Goal: Information Seeking & Learning: Learn about a topic

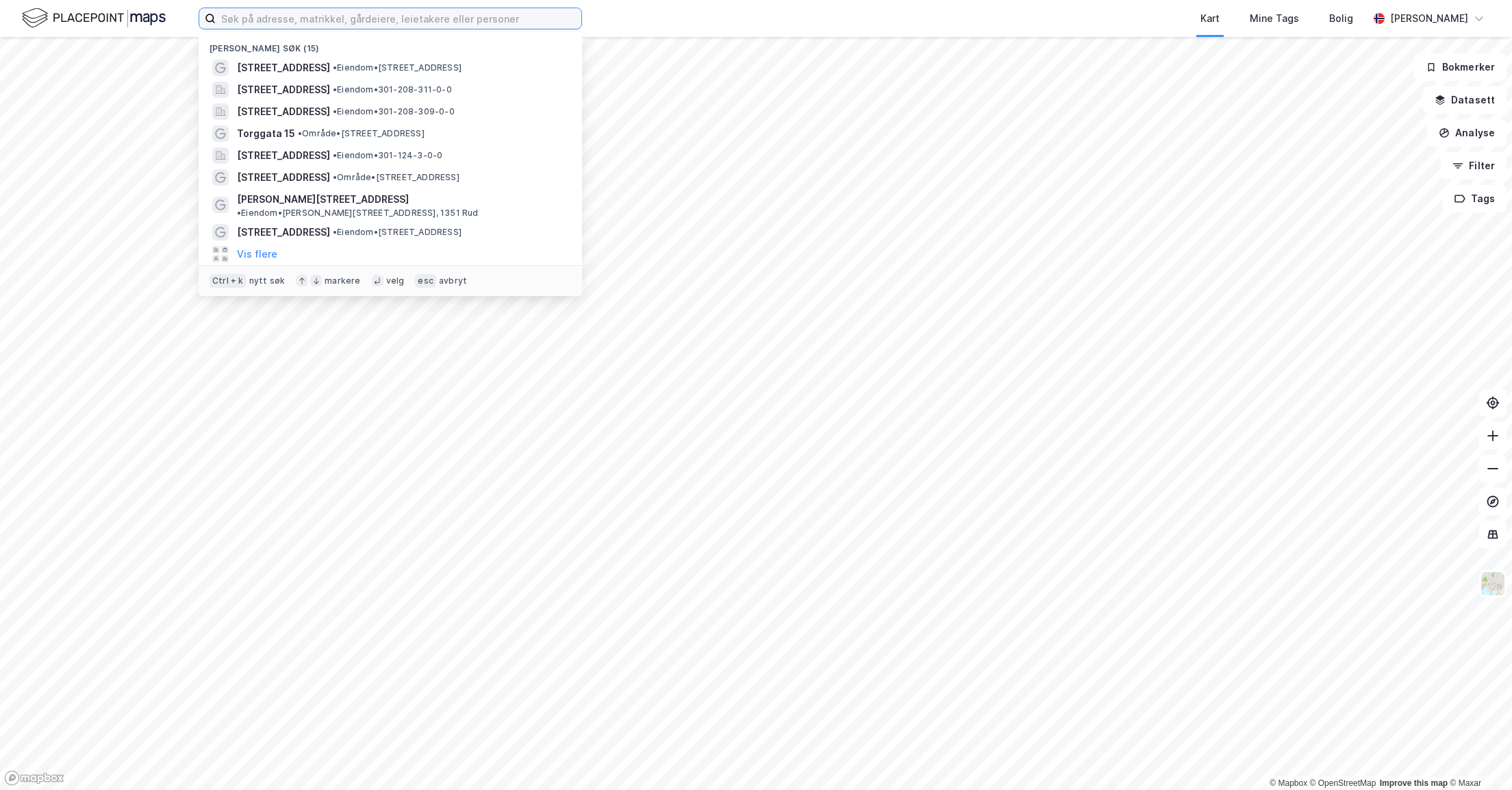
click at [257, 20] on input at bounding box center [399, 19] width 366 height 21
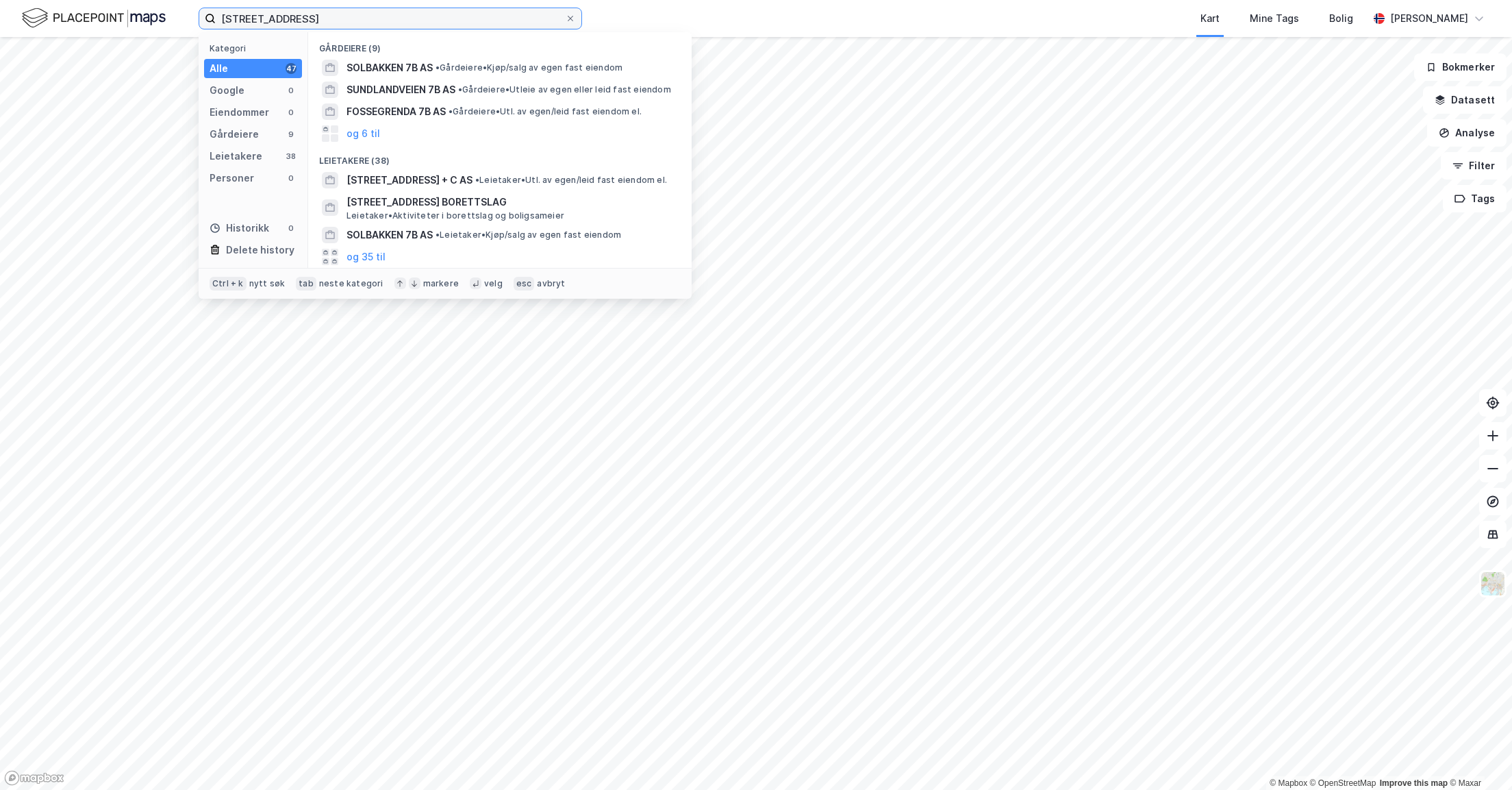
click at [230, 13] on input "kllingenbarggata 7b" at bounding box center [391, 19] width 349 height 21
drag, startPoint x: 334, startPoint y: 18, endPoint x: 177, endPoint y: 17, distance: 157.0
click at [178, 16] on div "kllingenbarggata 7b Kategori Alle 47 Google 0 Eiendommer 0 Gårdeiere 9 Leietake…" at bounding box center [756, 18] width 1512 height 37
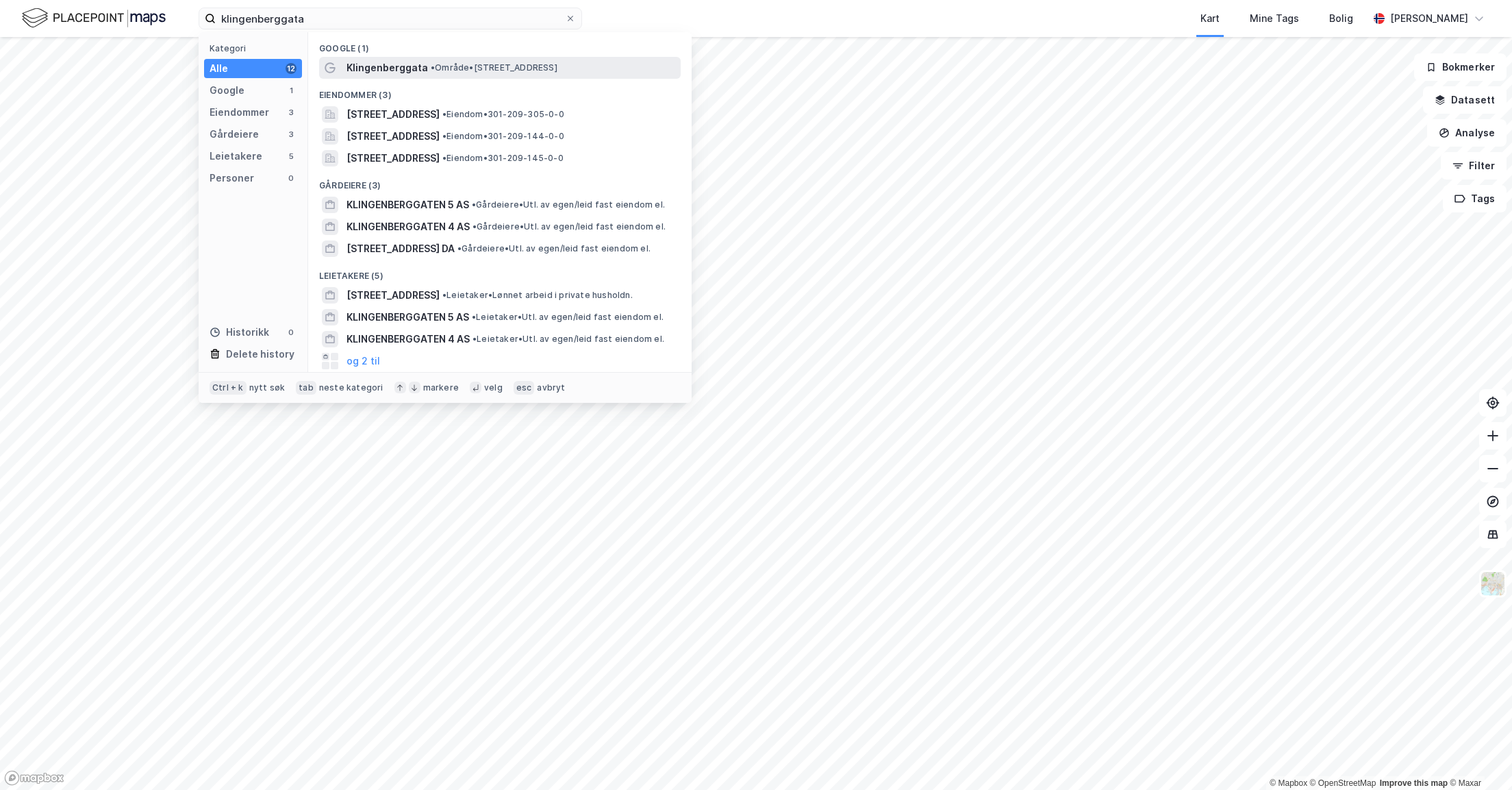
click at [396, 75] on span "Klingenberggata" at bounding box center [387, 67] width 82 height 16
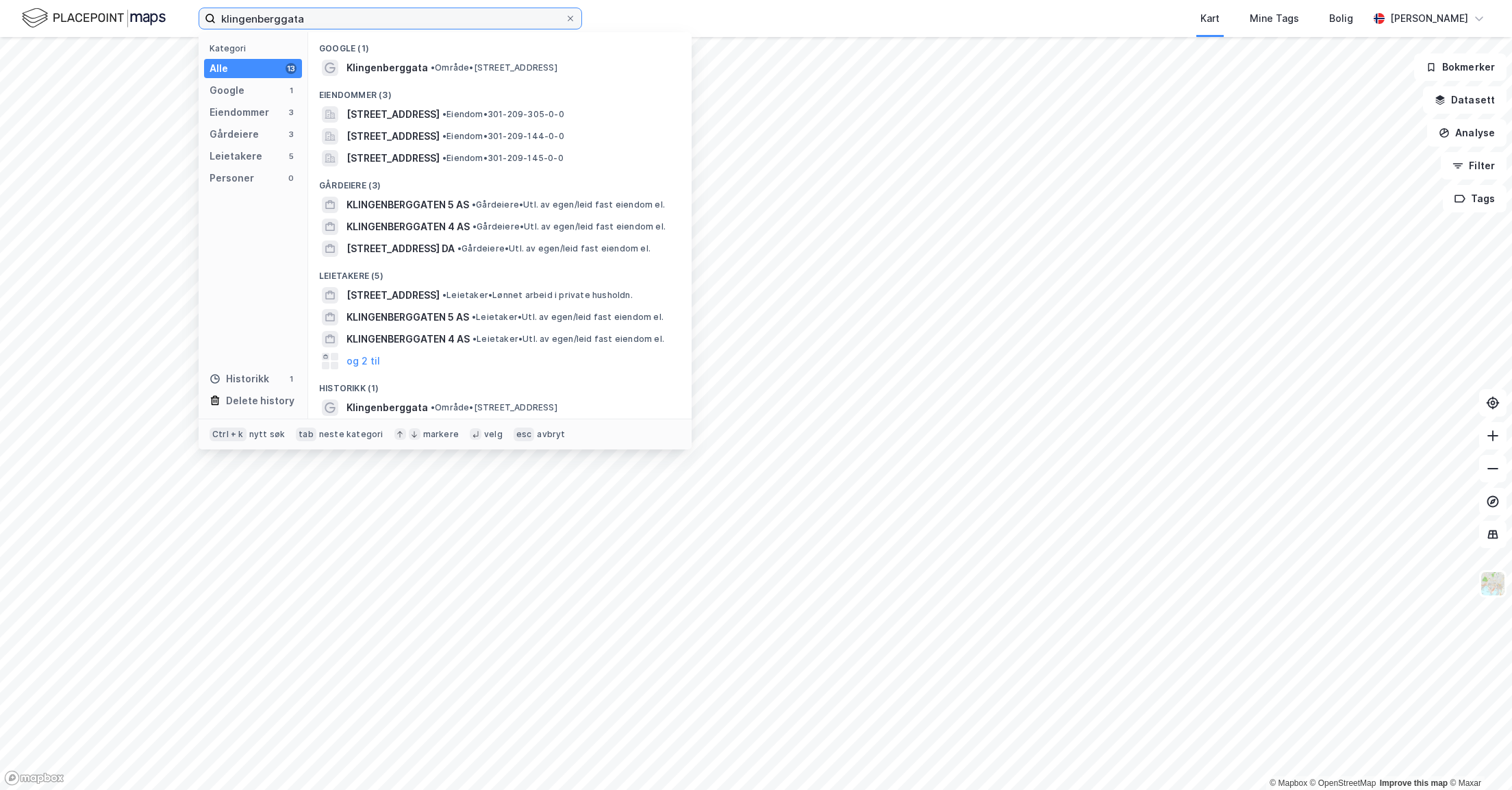
click at [333, 28] on input "klingenberggata" at bounding box center [391, 19] width 349 height 21
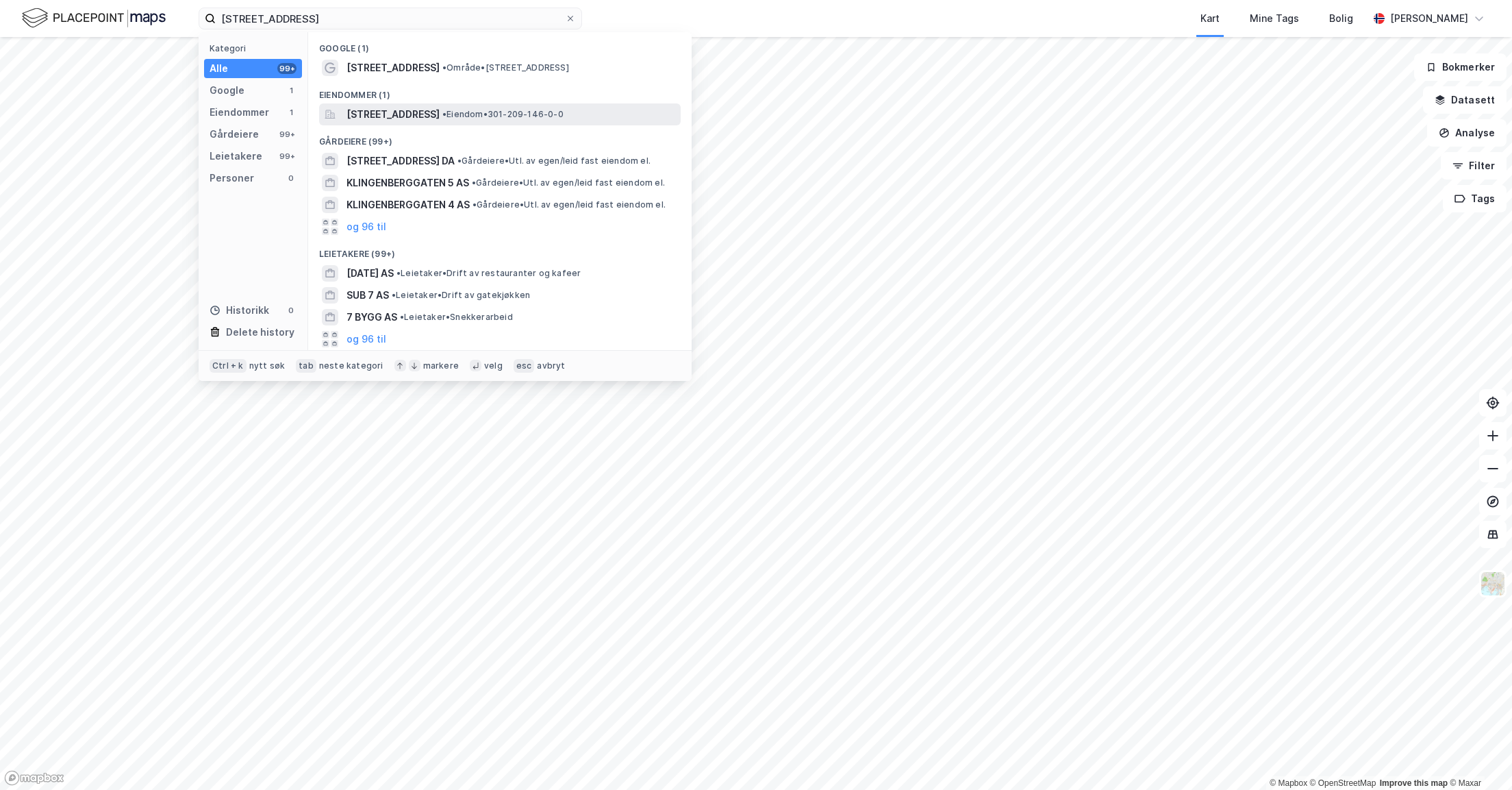
click at [398, 107] on span "Klingenberggata 7, 0161, OSLO, OSLO" at bounding box center [392, 114] width 93 height 16
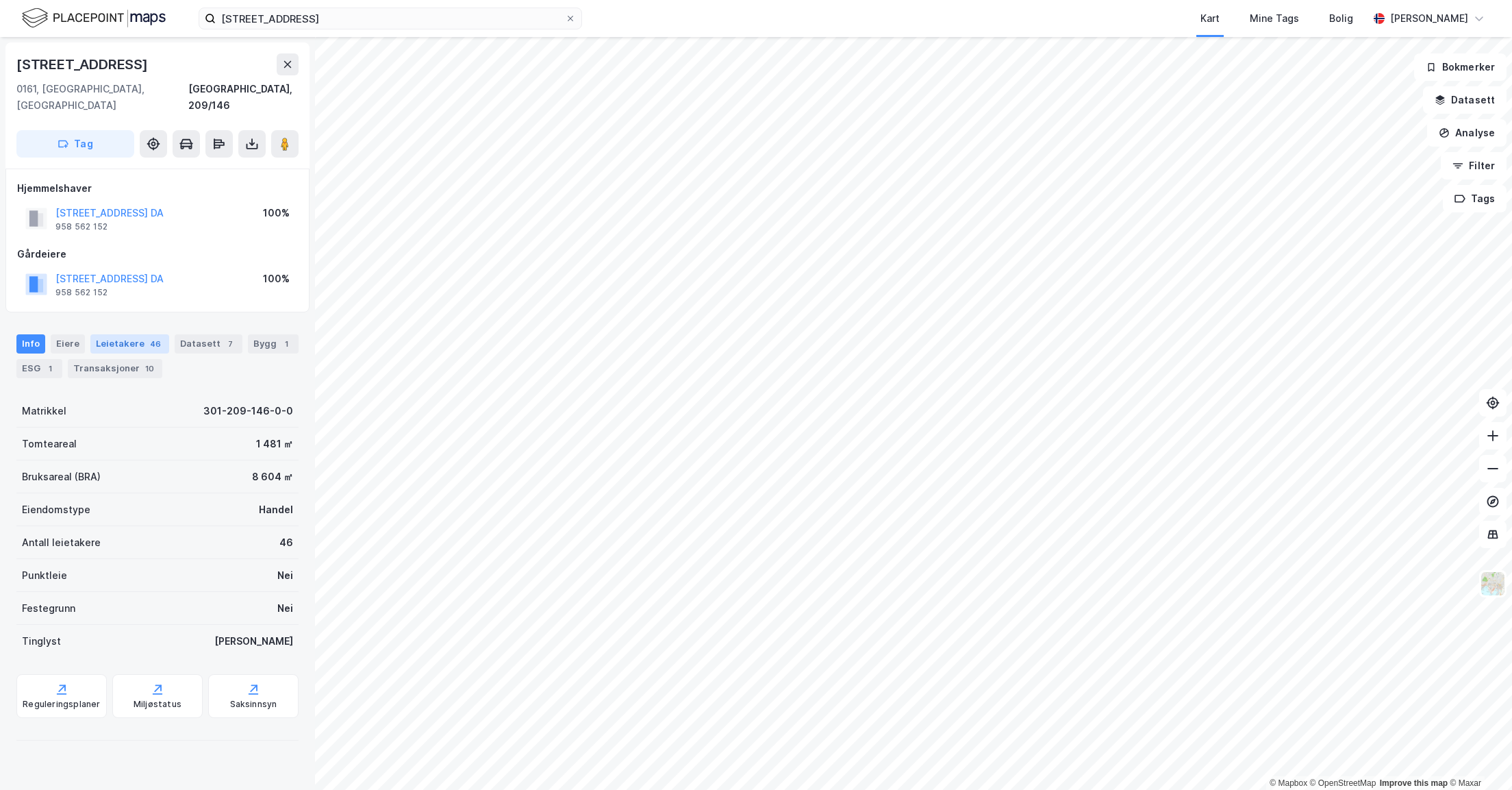
click at [115, 334] on div "Leietakere 46" at bounding box center [129, 343] width 79 height 19
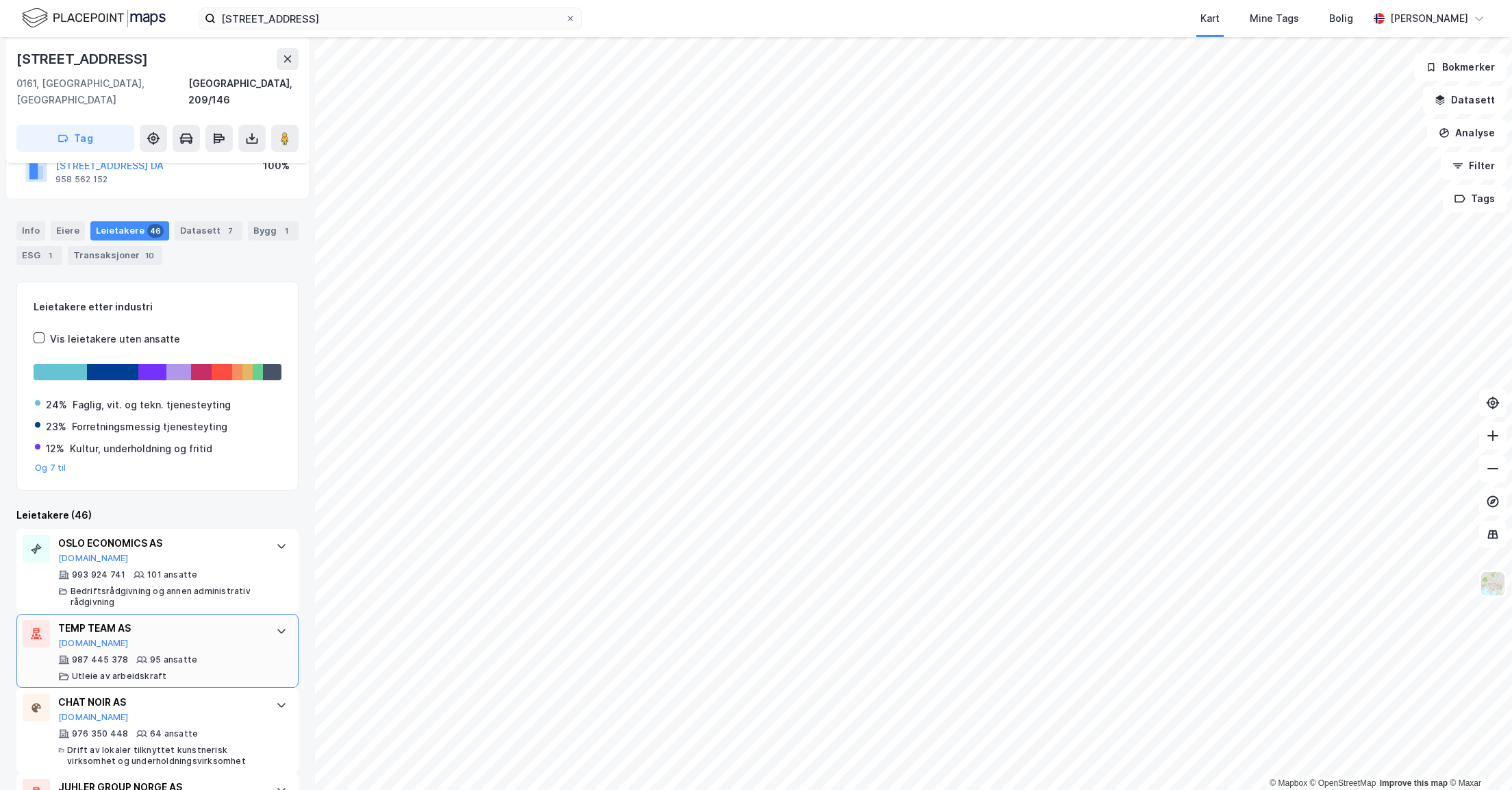
scroll to position [206, 0]
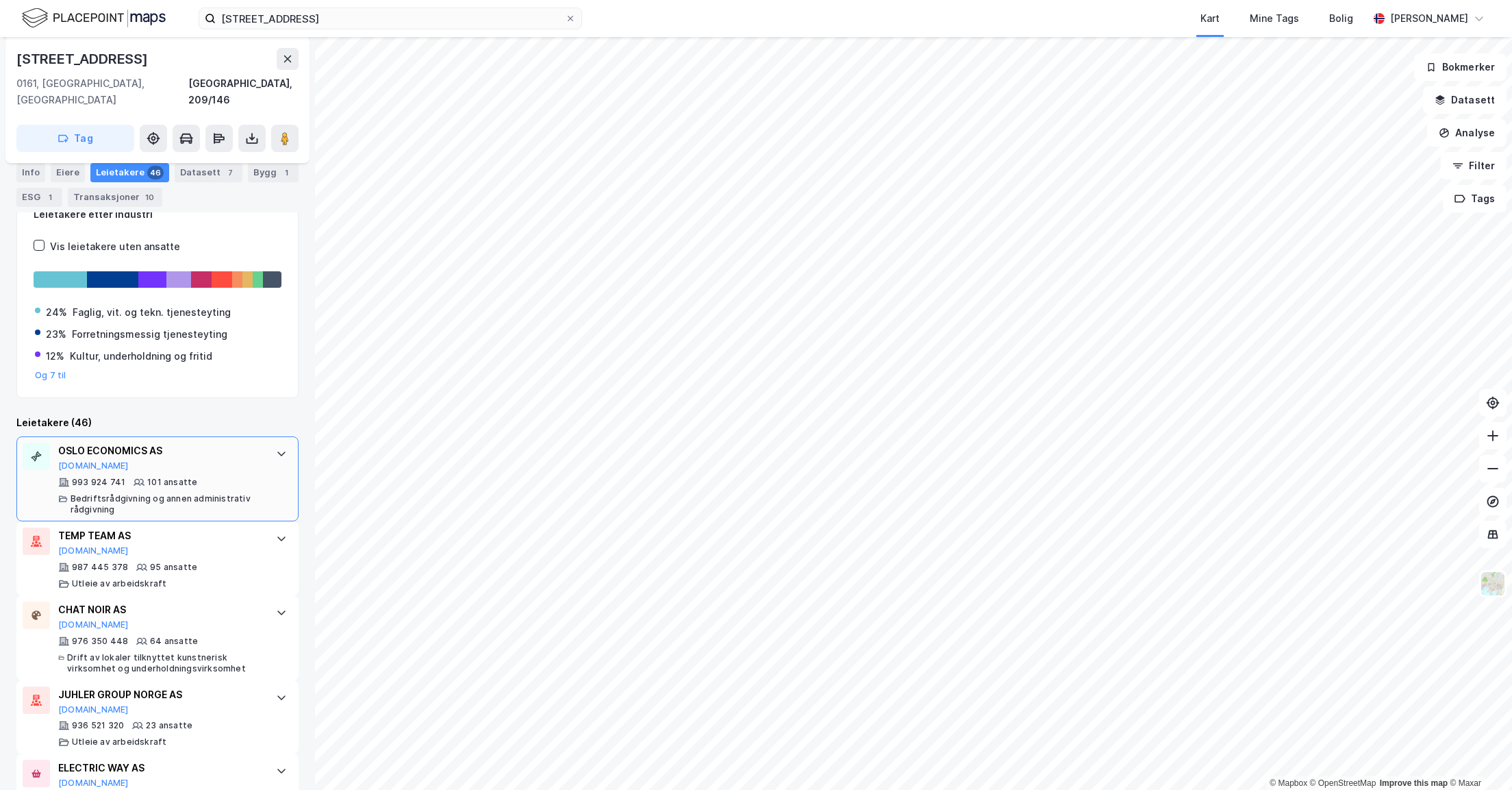
click at [276, 448] on icon at bounding box center [282, 453] width 11 height 11
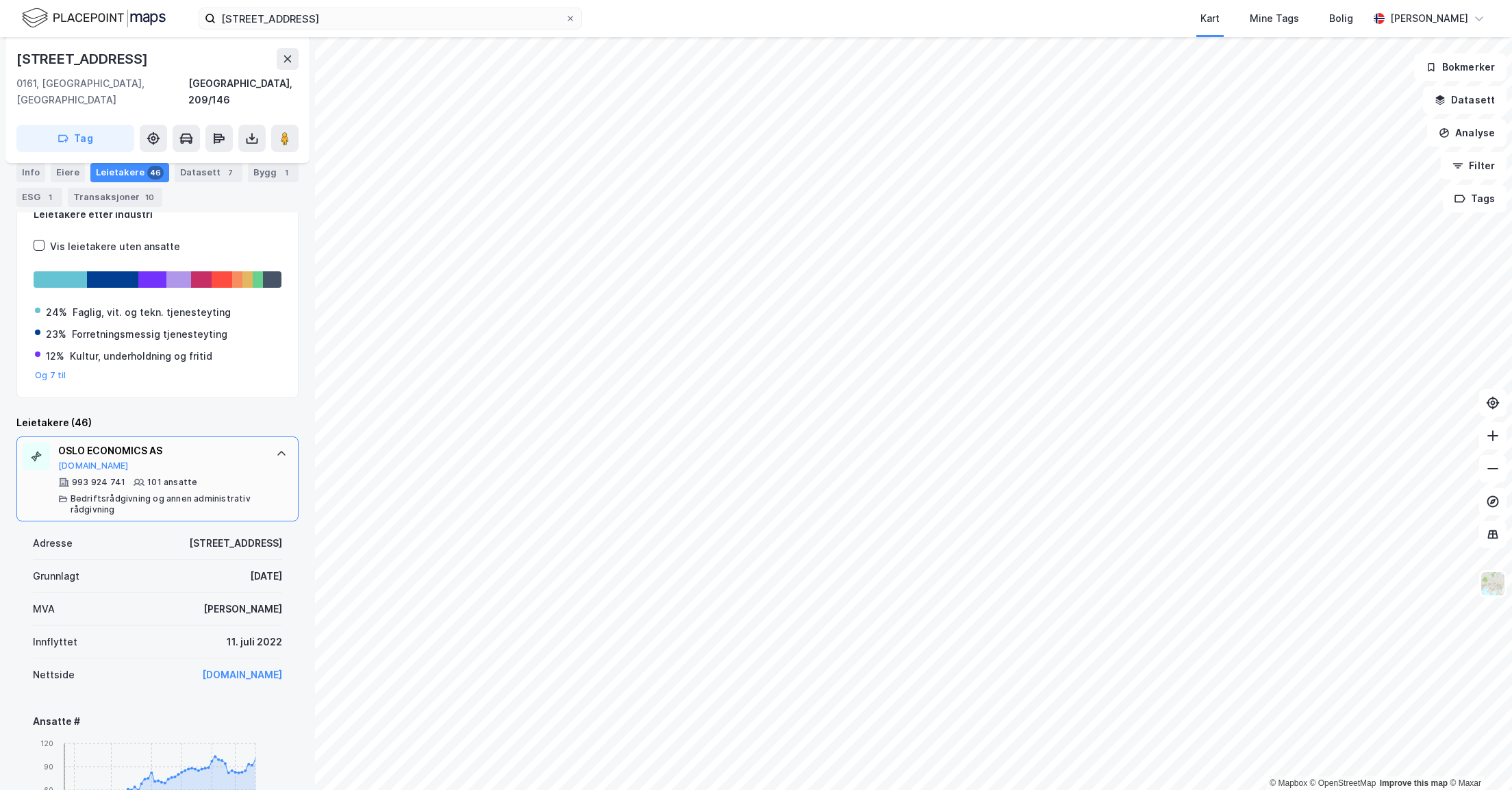
click at [278, 450] on icon at bounding box center [282, 452] width 9 height 5
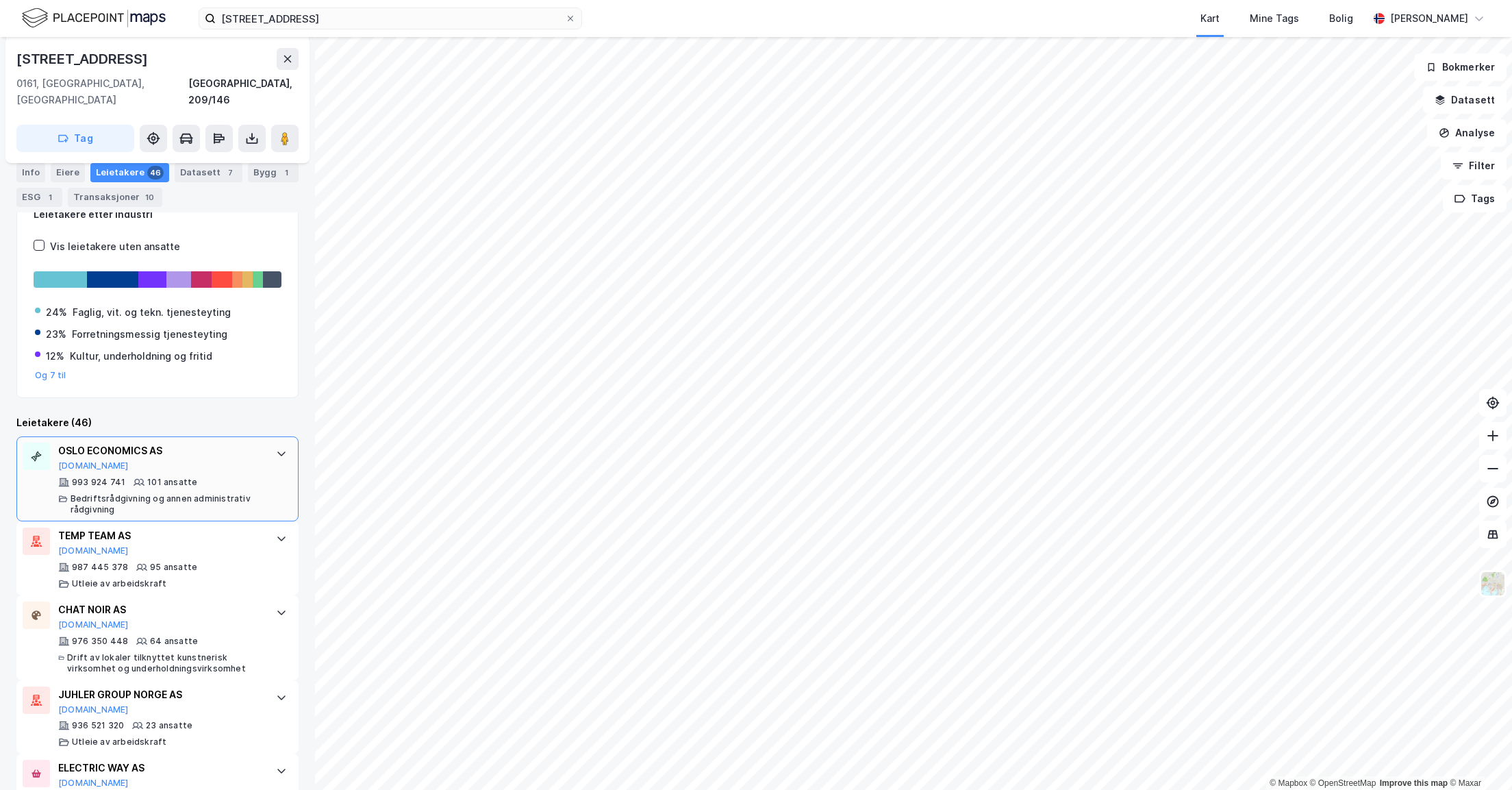
click at [276, 448] on icon at bounding box center [282, 453] width 11 height 11
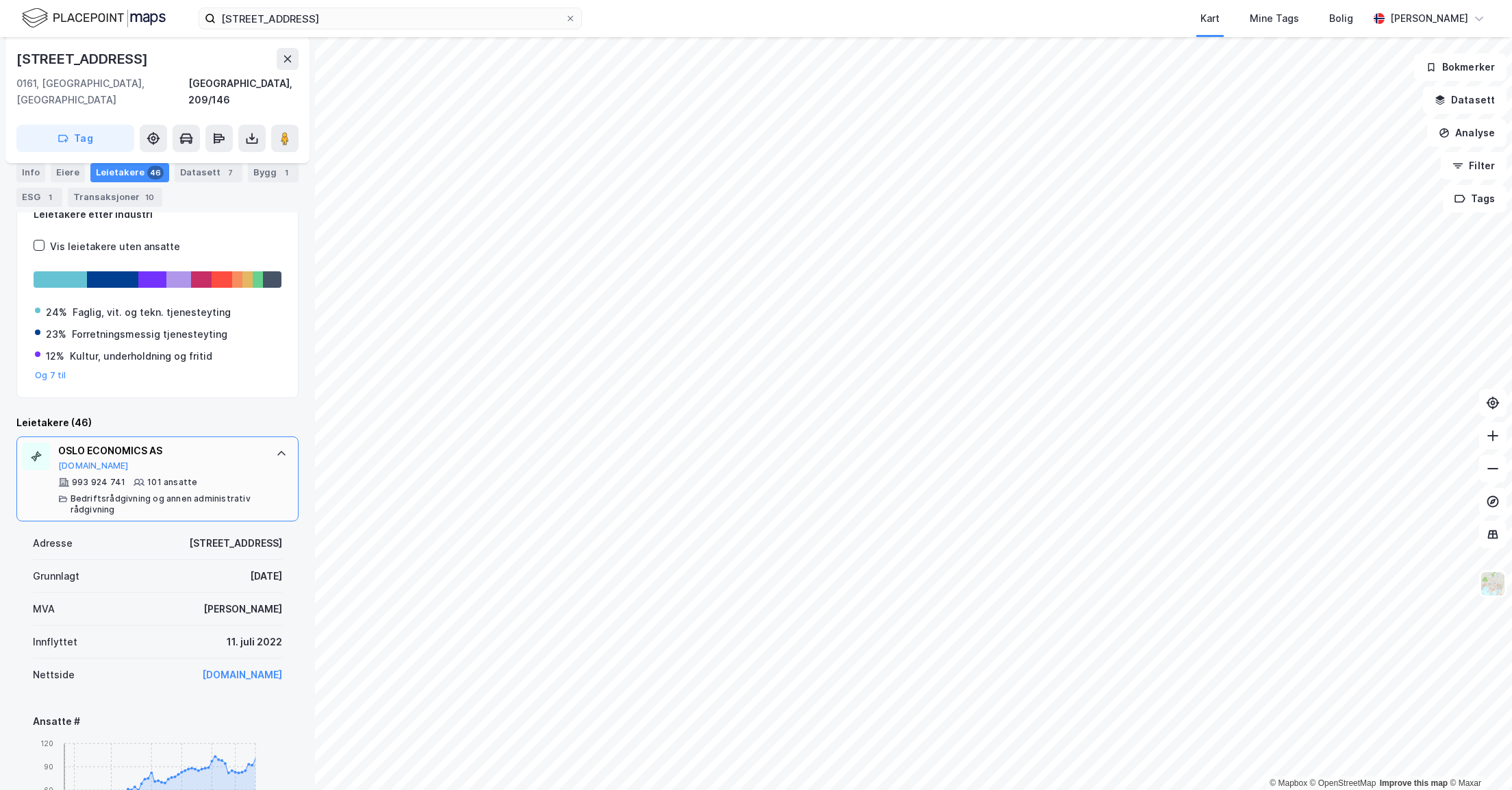
click at [230, 669] on link "www.osloeconomics.no" at bounding box center [242, 674] width 81 height 11
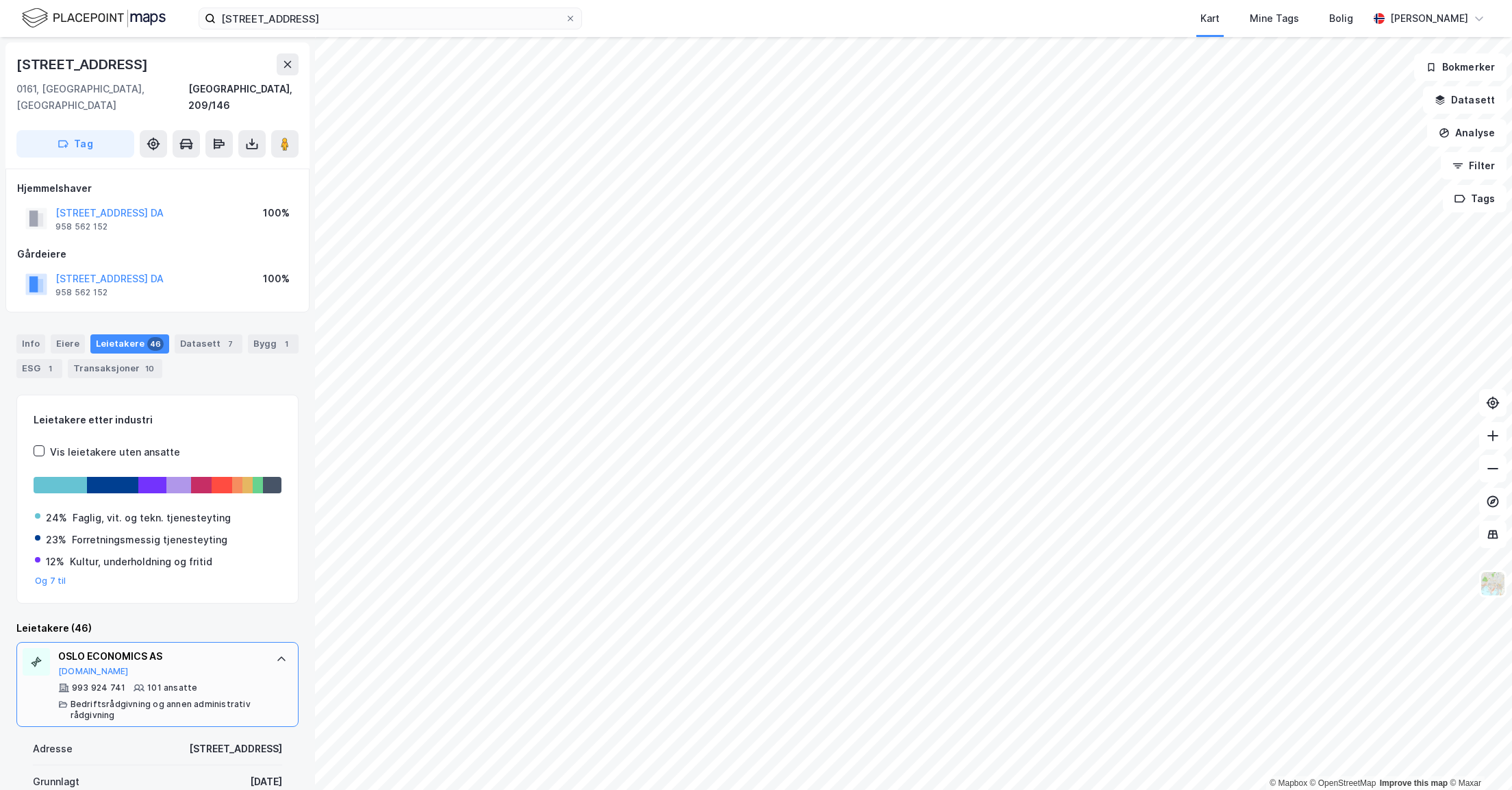
click at [125, 334] on div "Leietakere 46" at bounding box center [129, 343] width 79 height 19
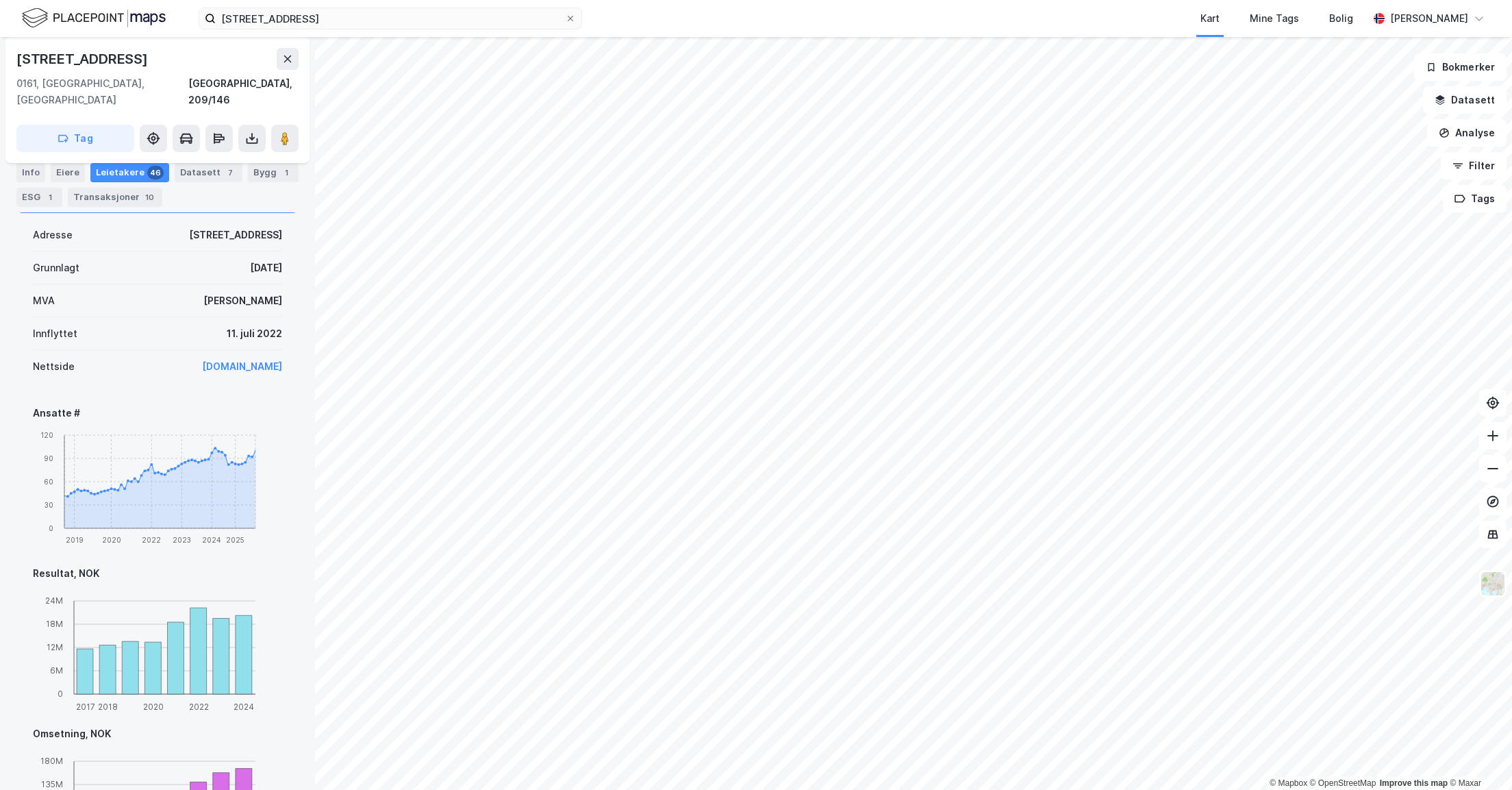
scroll to position [308, 0]
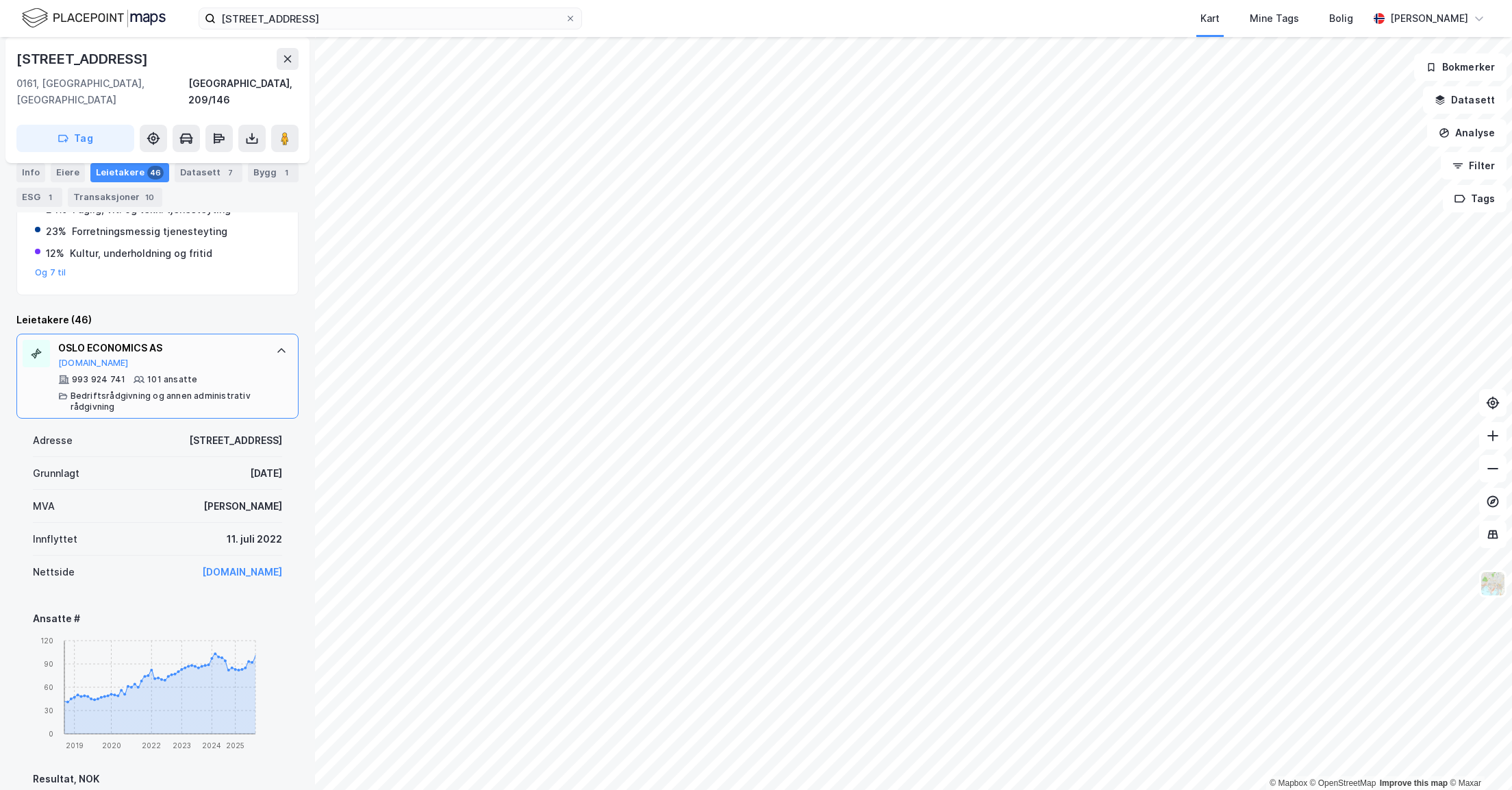
click at [276, 345] on icon at bounding box center [282, 351] width 11 height 11
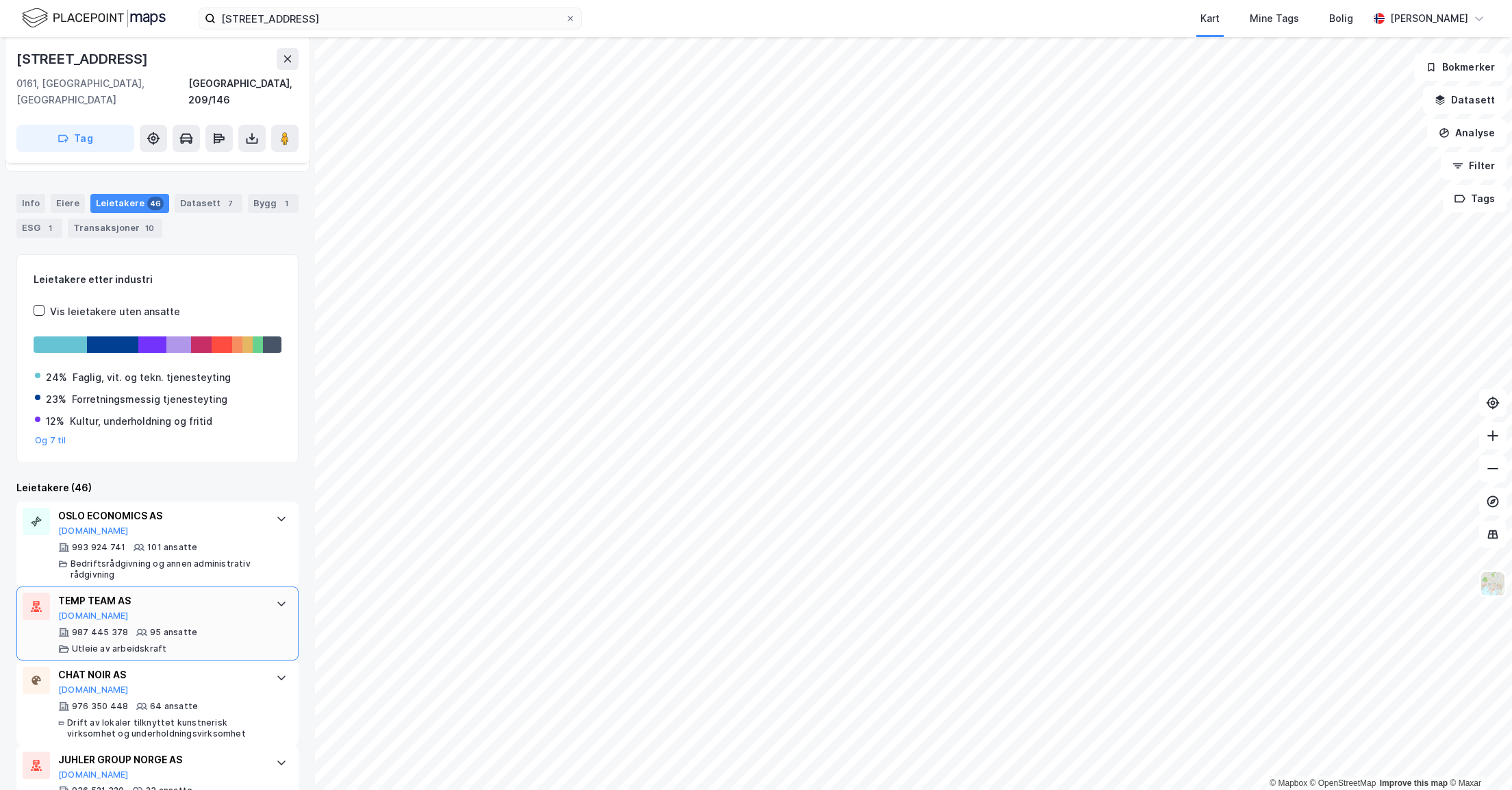
scroll to position [238, 0]
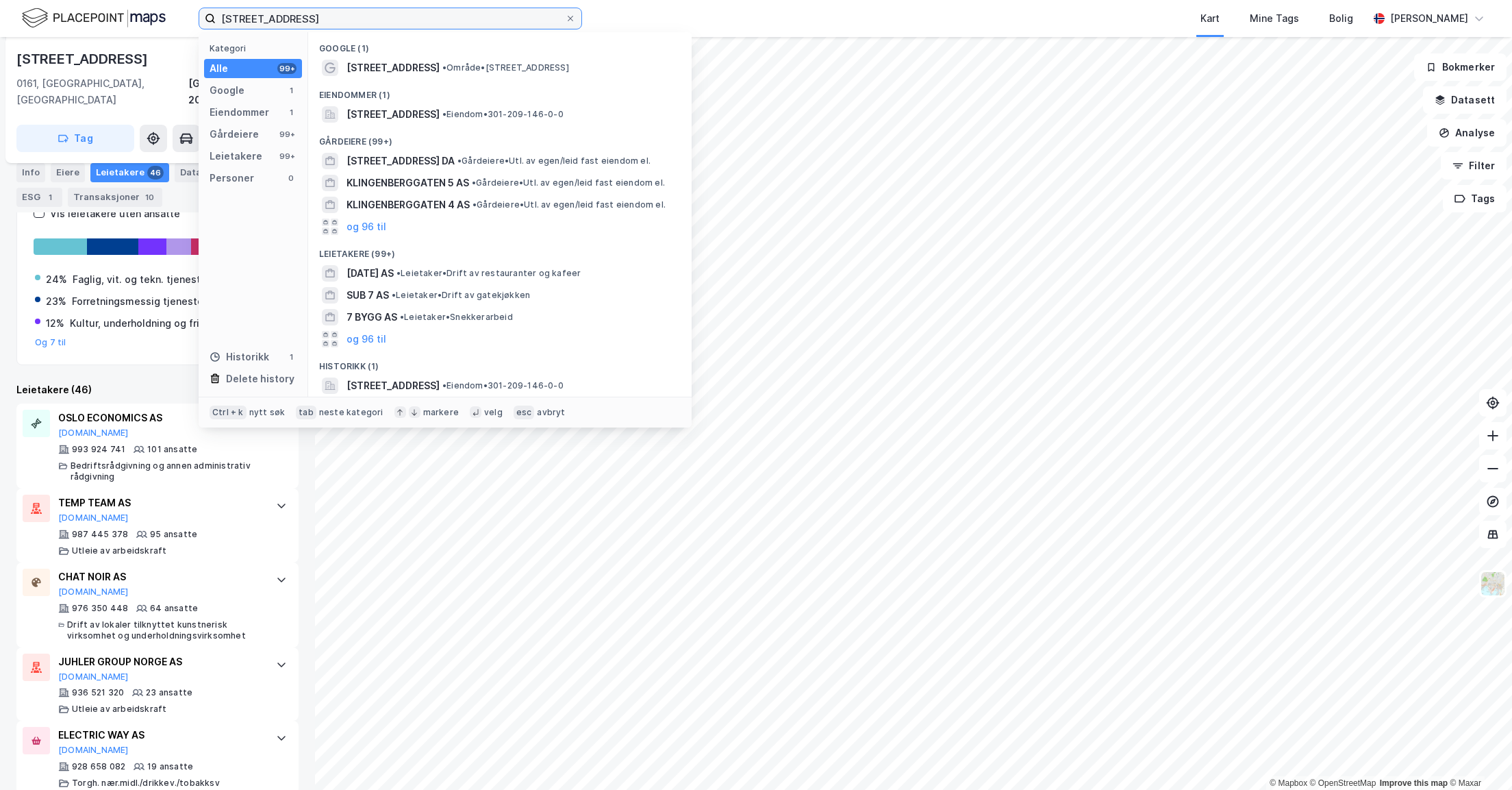
drag, startPoint x: 321, startPoint y: 19, endPoint x: 181, endPoint y: 18, distance: 140.0
click at [181, 19] on div "klingenberggata 7 Kategori Alle 99+ Google 1 Eiendommer 1 Gårdeiere 99+ Leietak…" at bounding box center [756, 18] width 1512 height 37
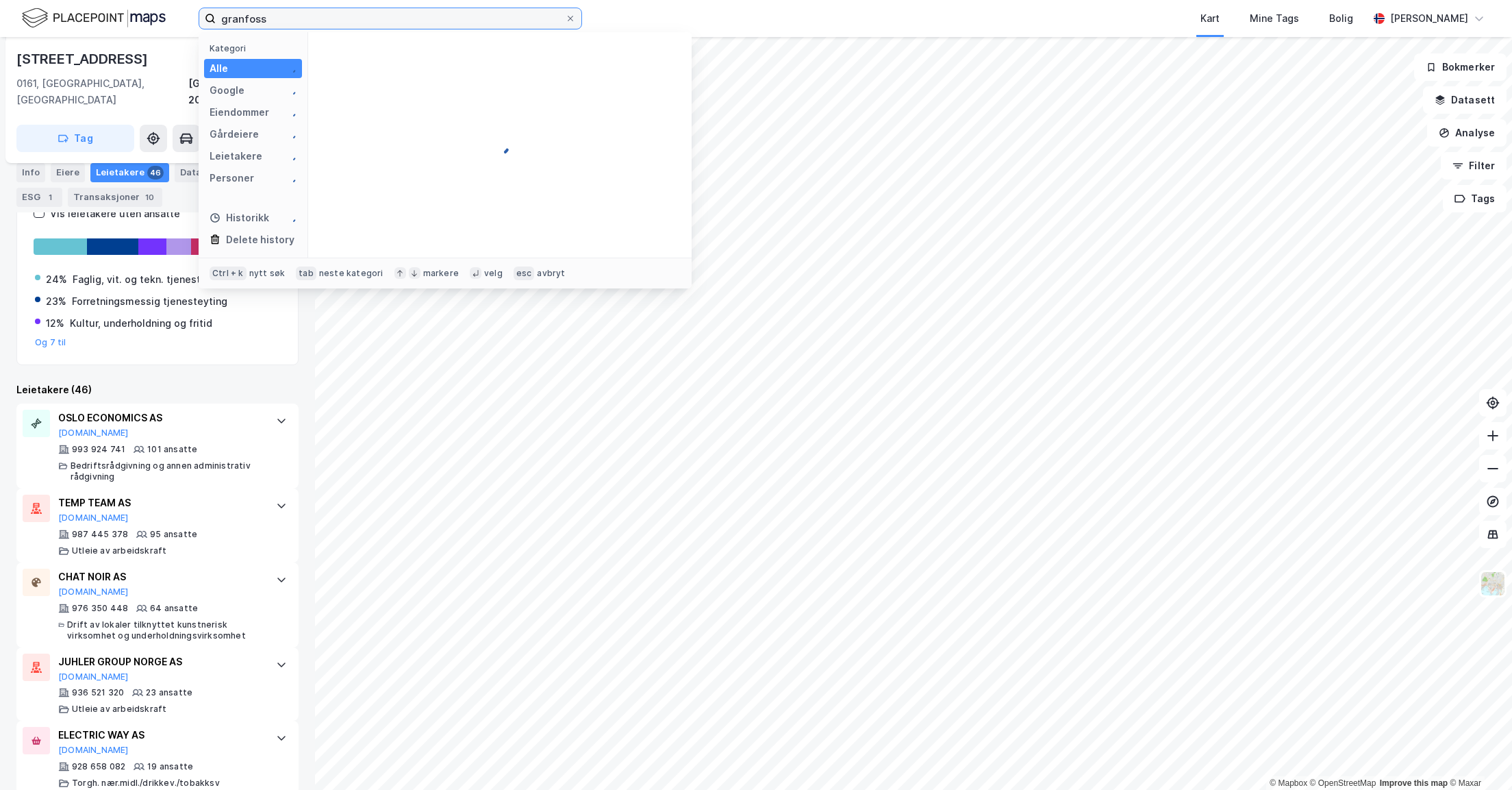
type input "granfoss"
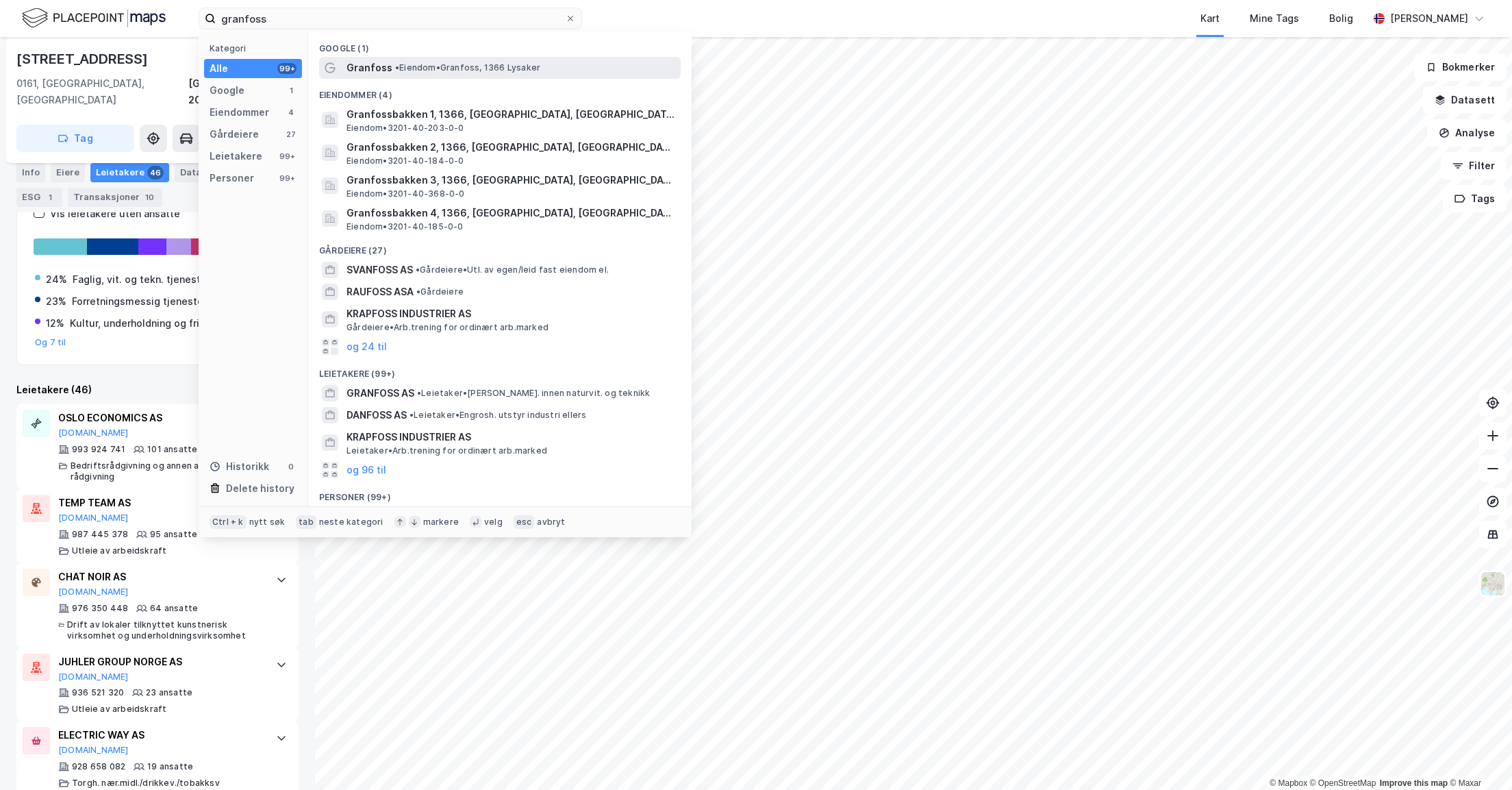
click at [363, 66] on span "Granfoss" at bounding box center [369, 67] width 46 height 16
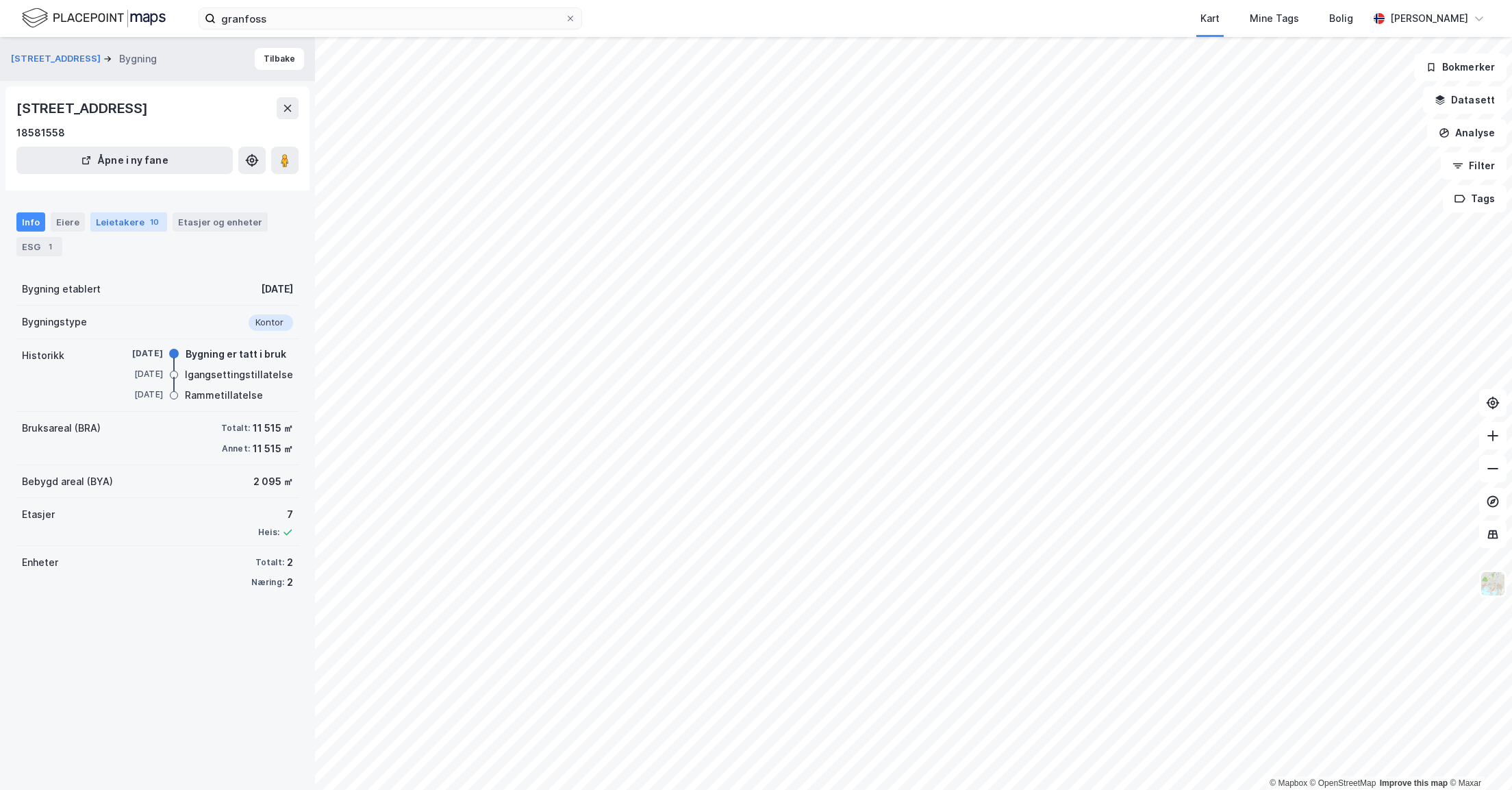
click at [122, 221] on div "Leietakere 10" at bounding box center [128, 222] width 77 height 19
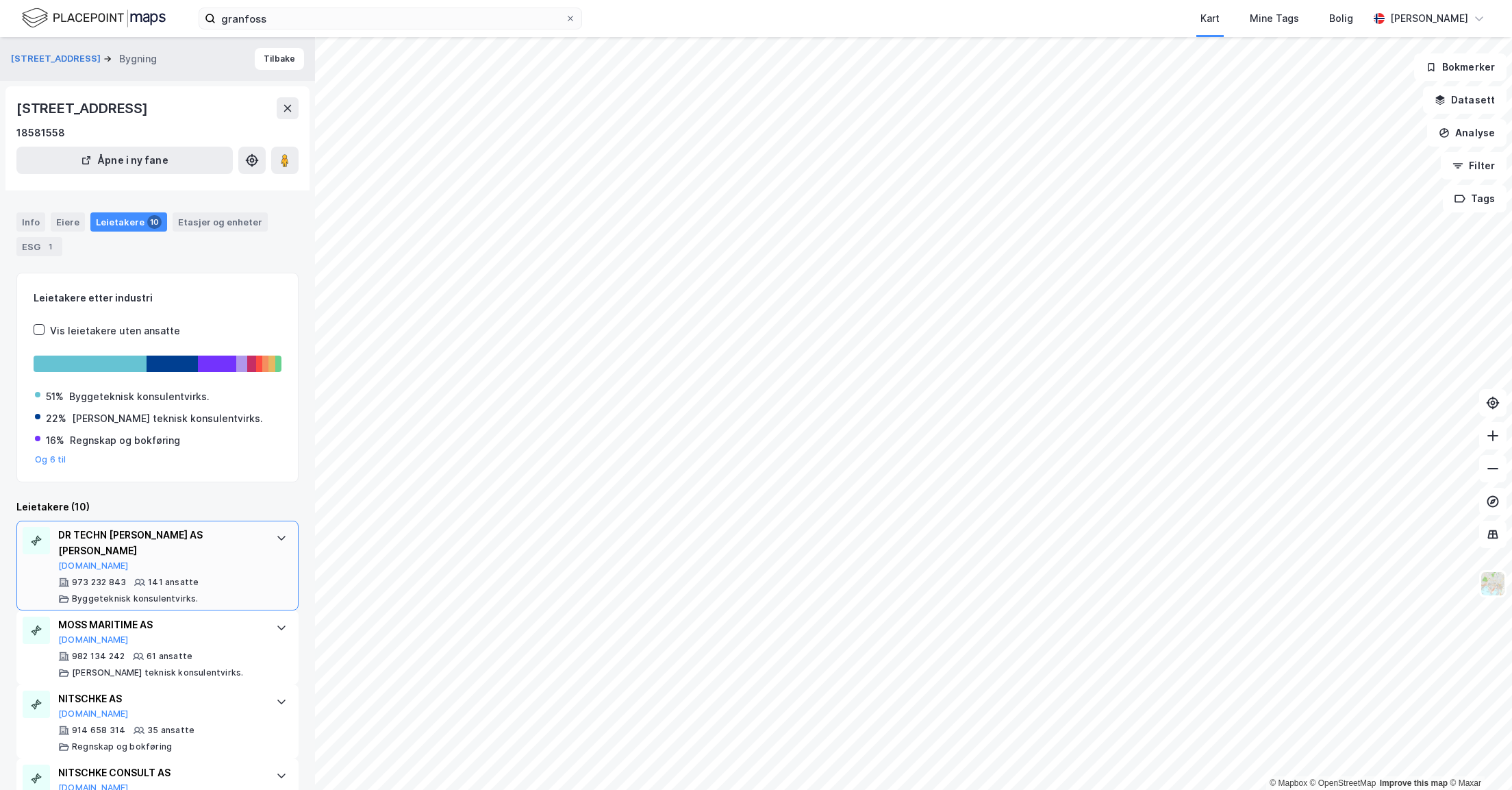
click at [127, 533] on div "DR TECHN [PERSON_NAME] AS [PERSON_NAME]" at bounding box center [159, 542] width 204 height 33
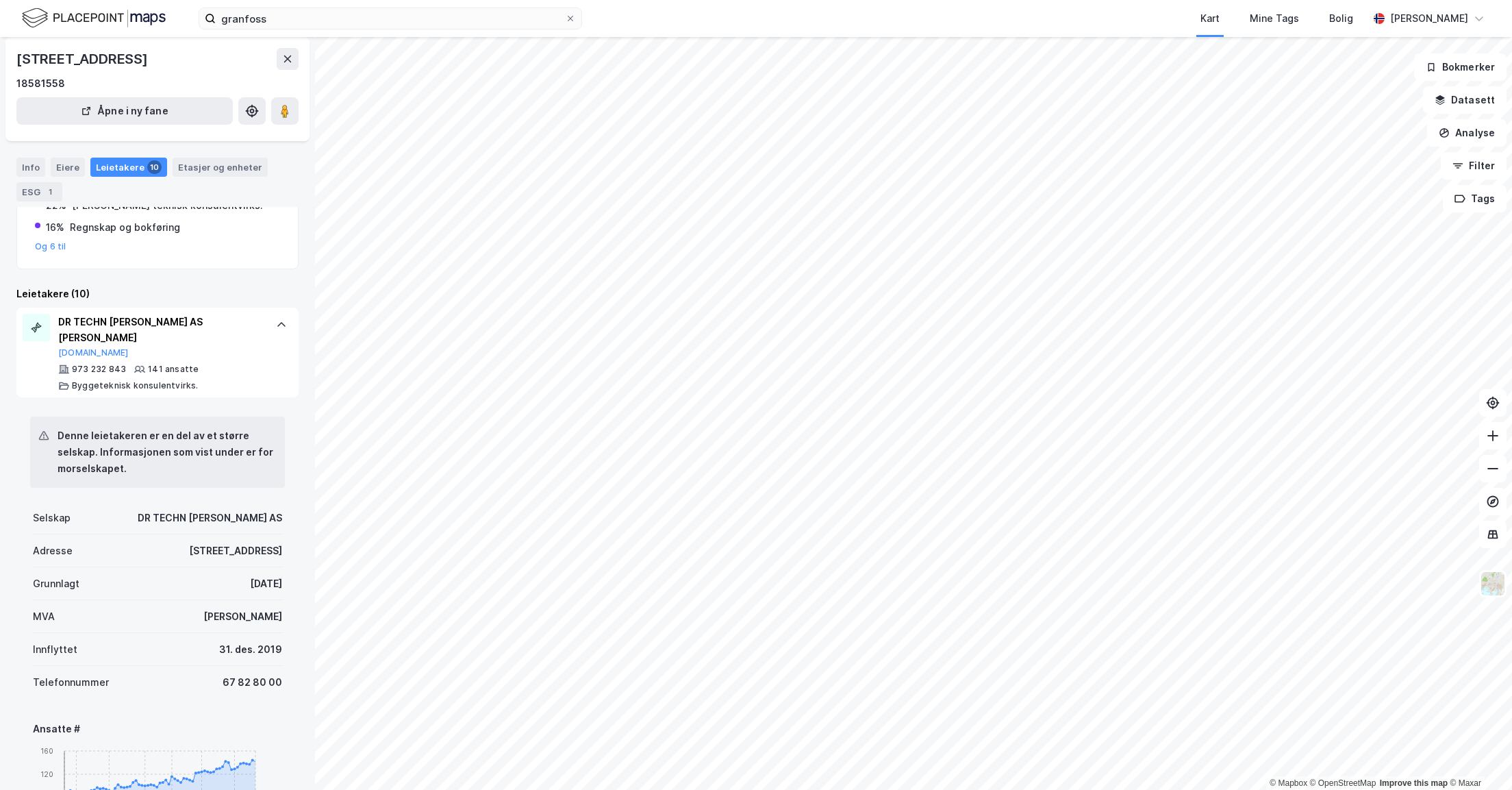
scroll to position [206, 0]
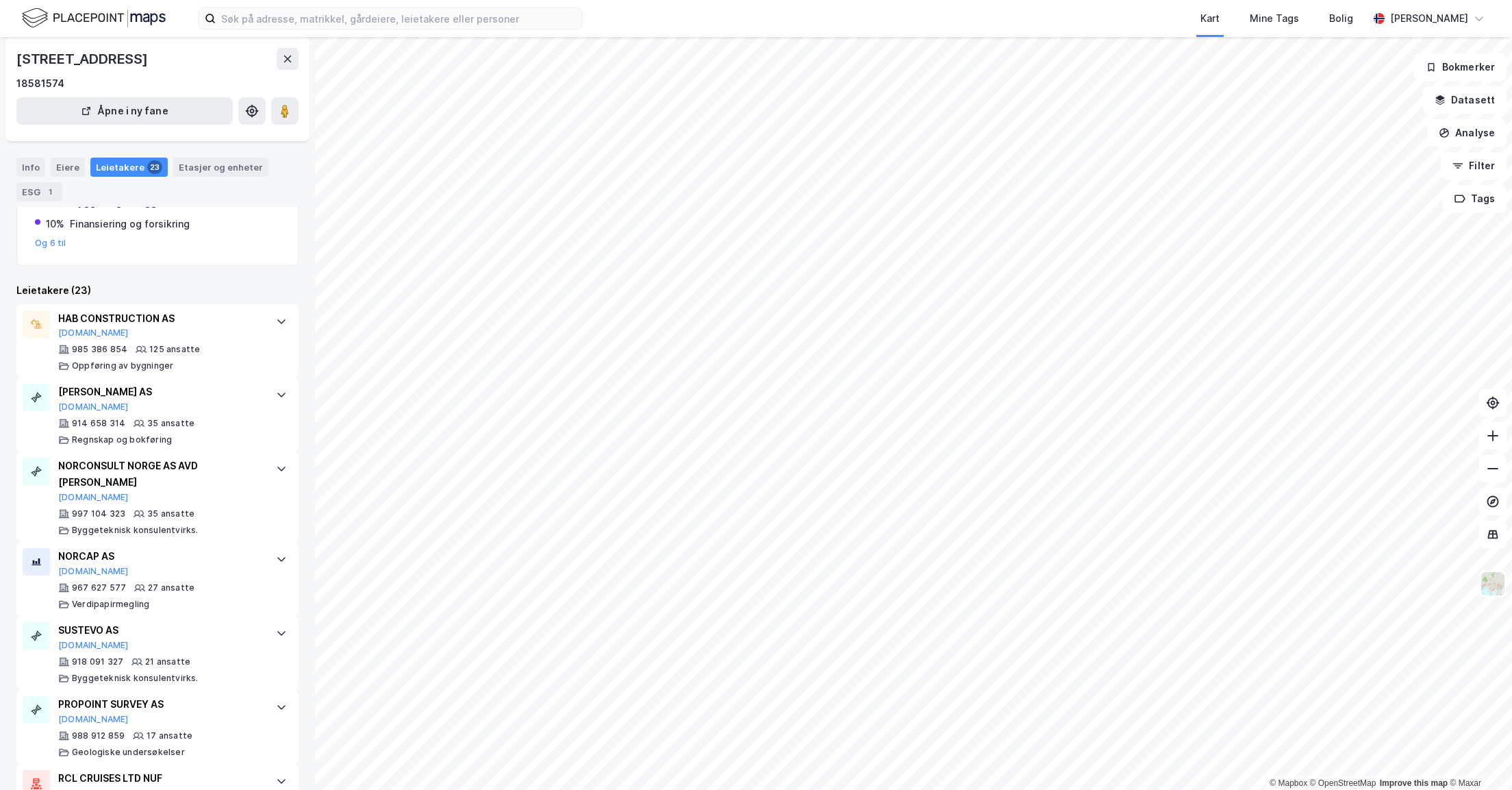
scroll to position [129, 0]
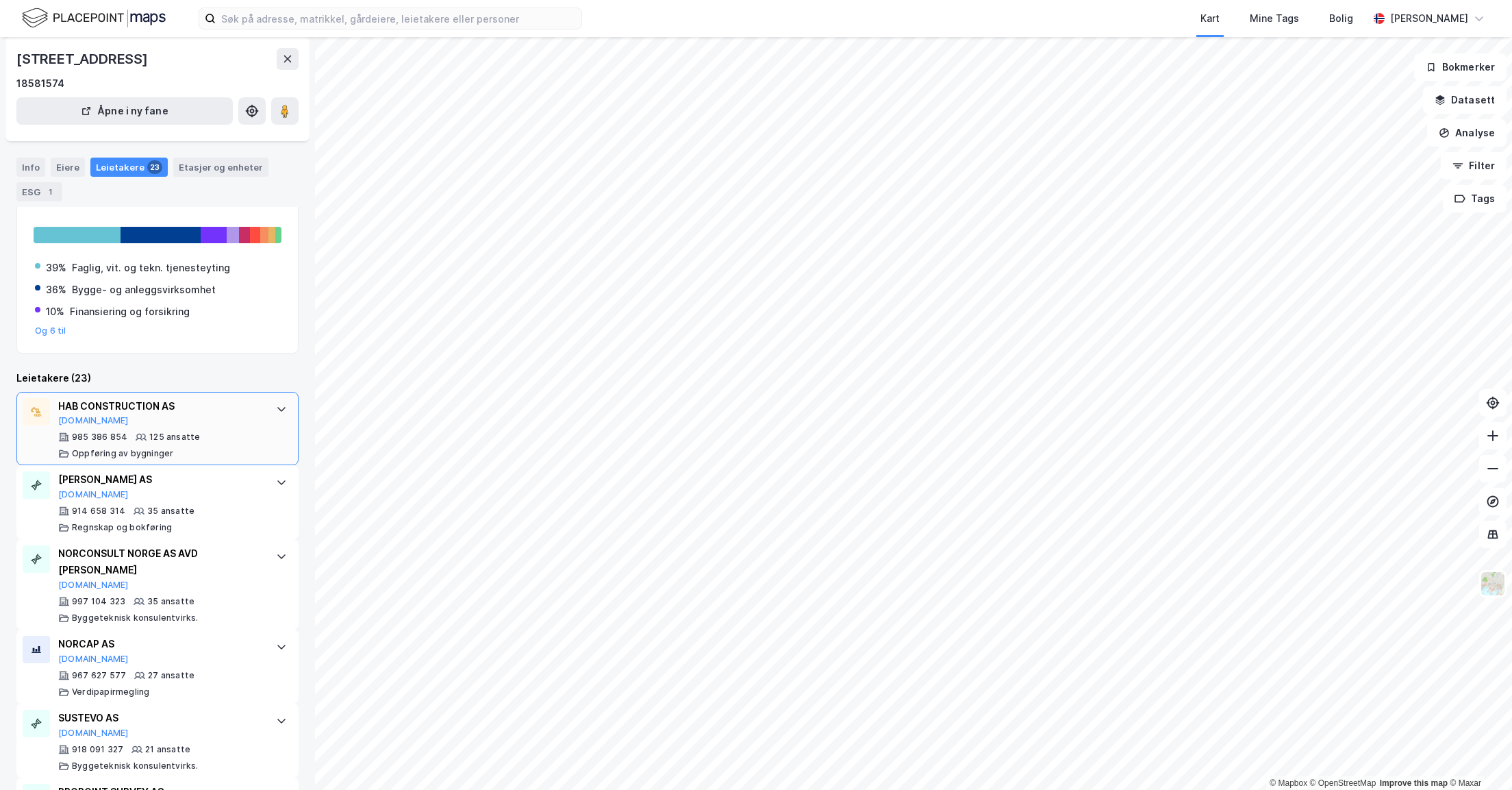
click at [90, 403] on div "HAB CONSTRUCTION AS" at bounding box center [159, 406] width 204 height 16
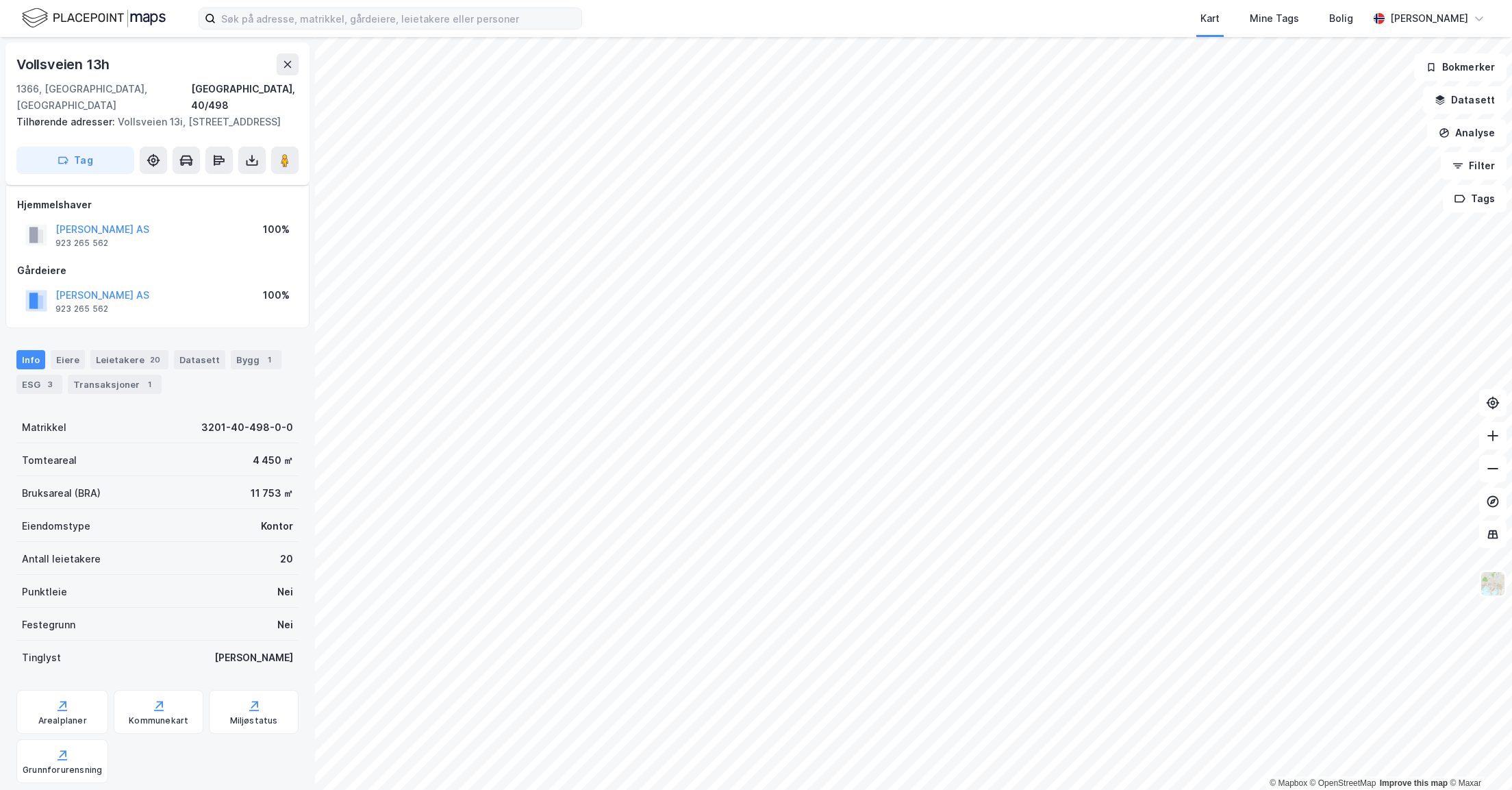
scroll to position [109, 0]
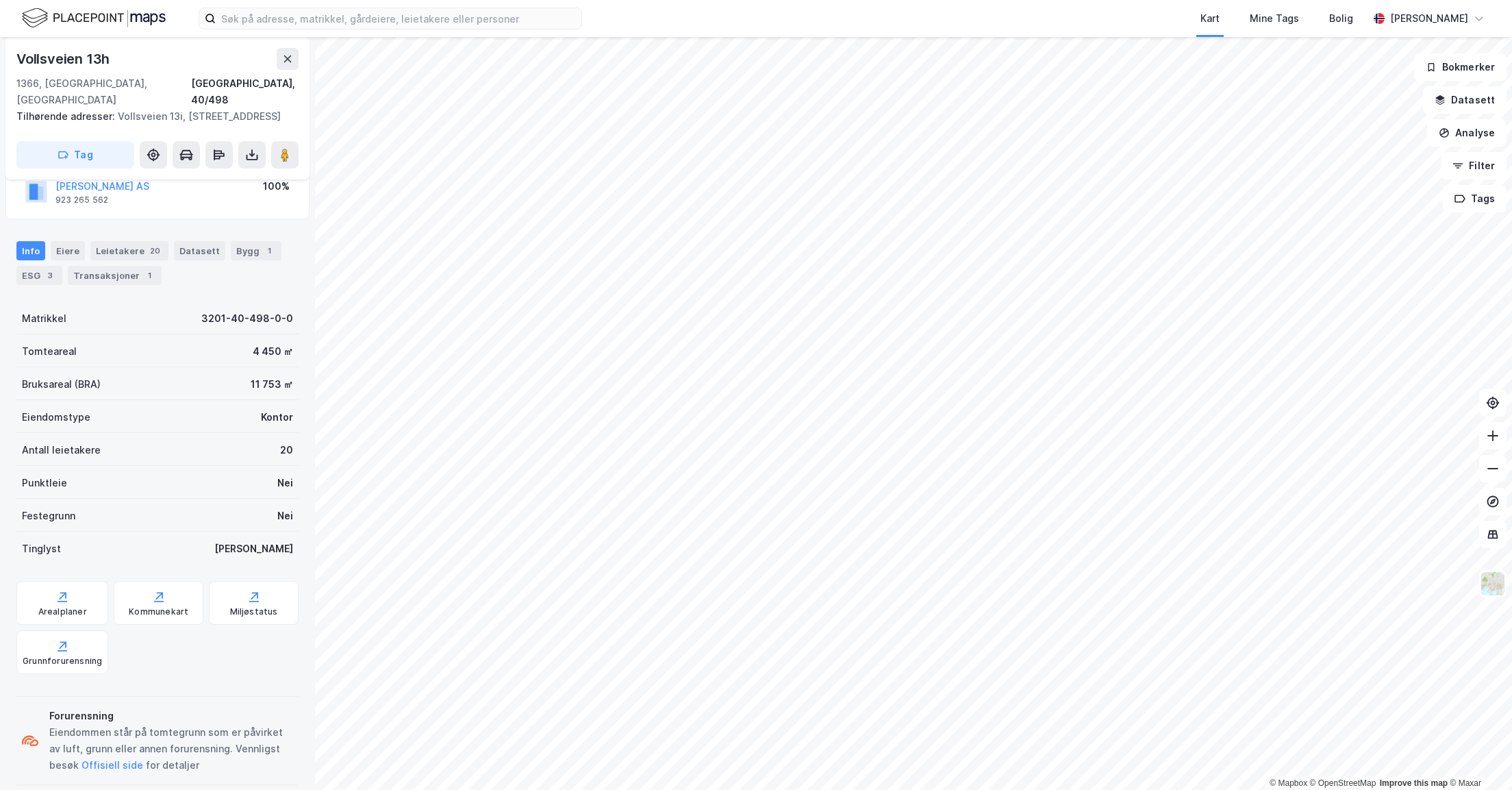
click at [122, 241] on div "Leietakere 20" at bounding box center [129, 250] width 78 height 19
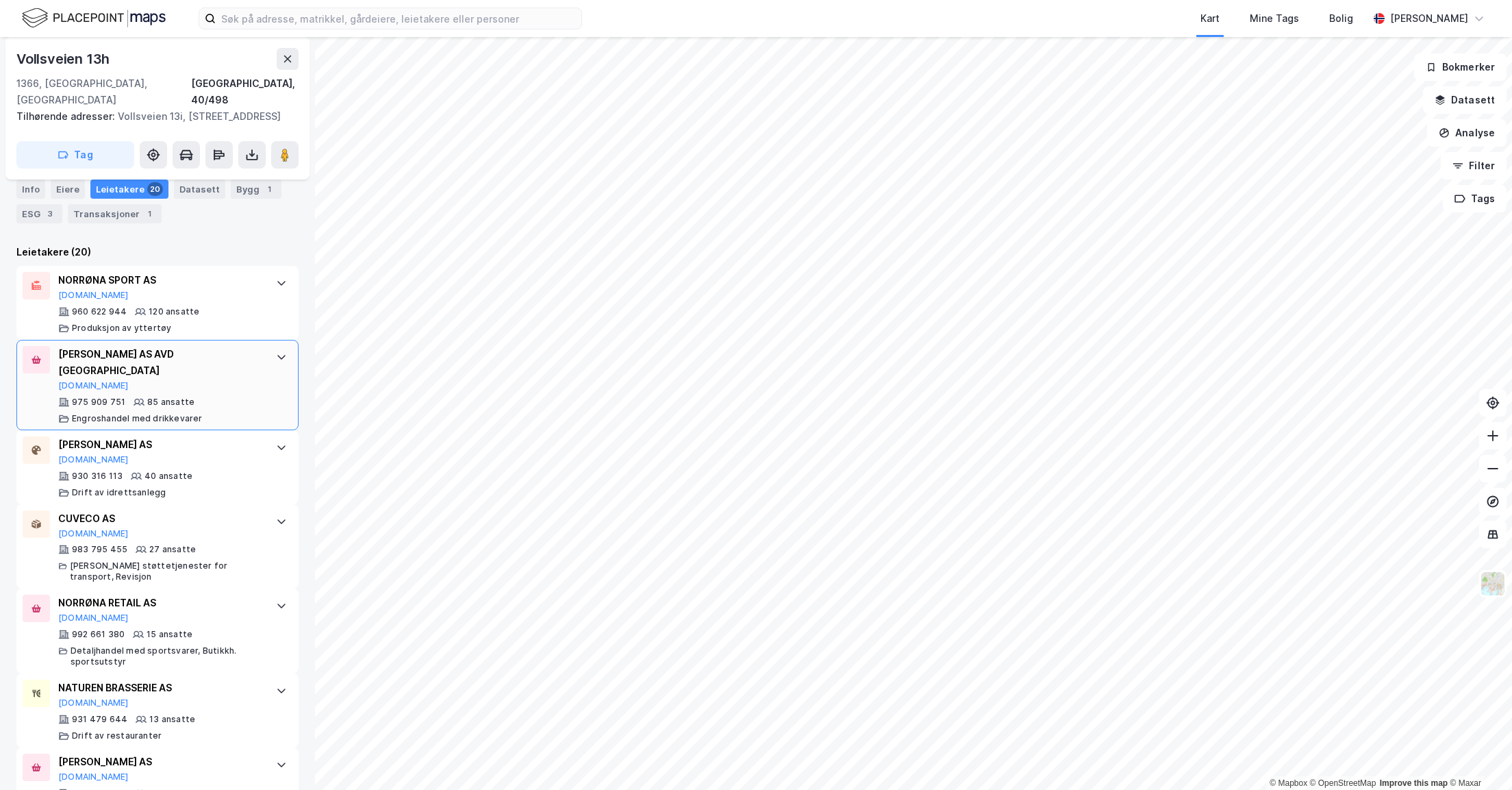
scroll to position [411, 0]
click at [74, 508] on div "CUVECO AS" at bounding box center [159, 516] width 204 height 16
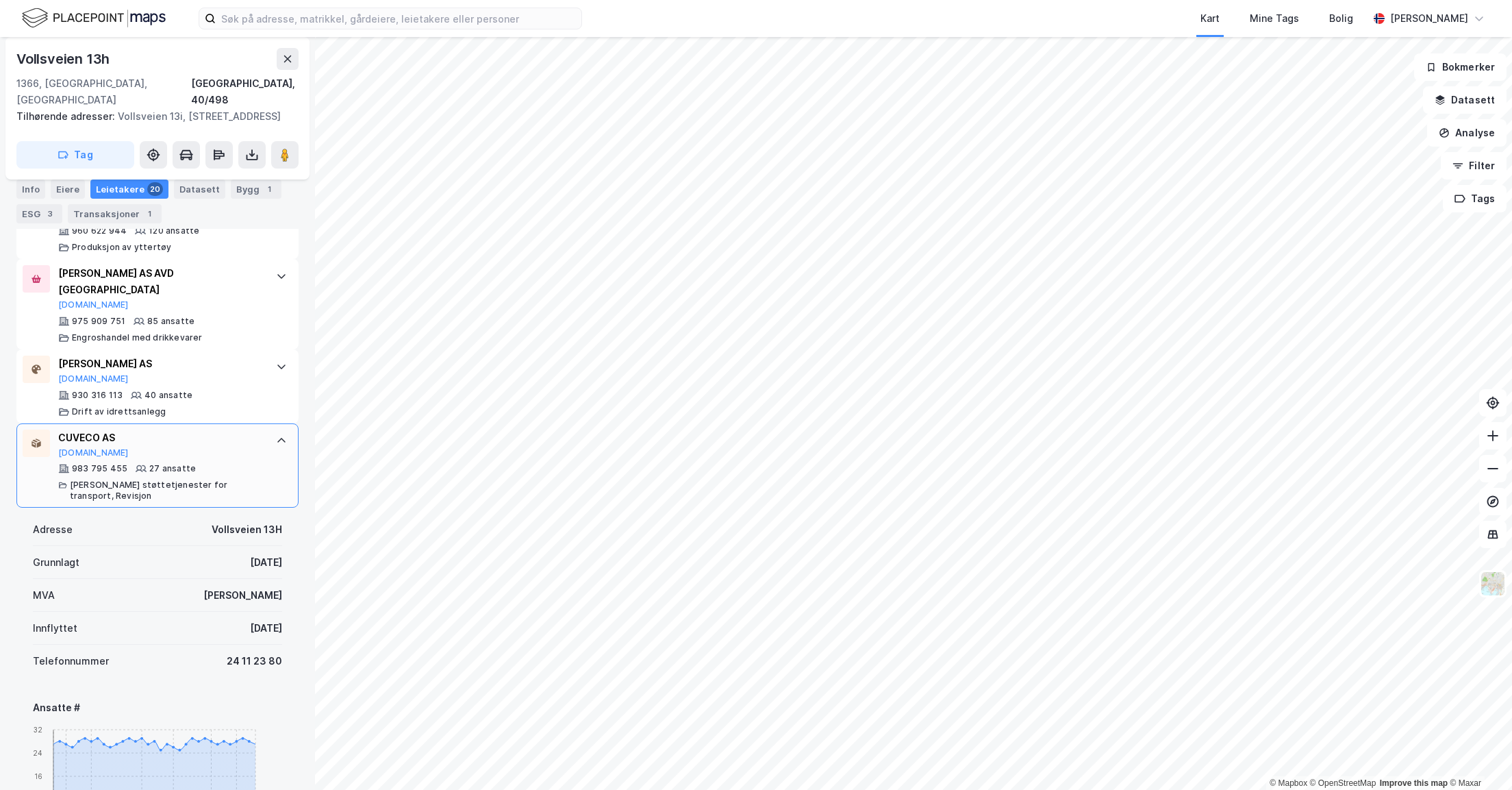
scroll to position [514, 0]
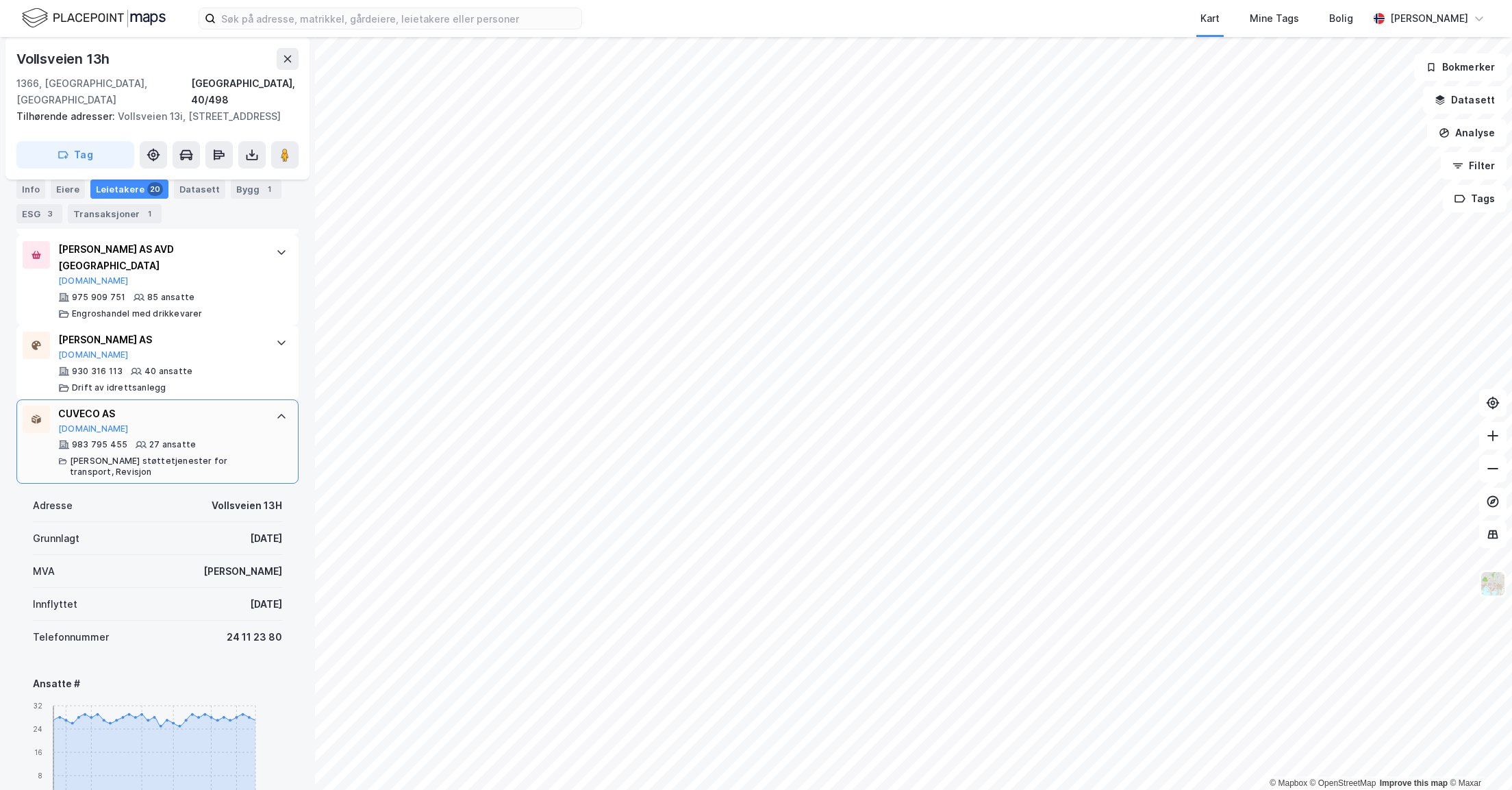
click at [276, 411] on icon at bounding box center [282, 416] width 11 height 11
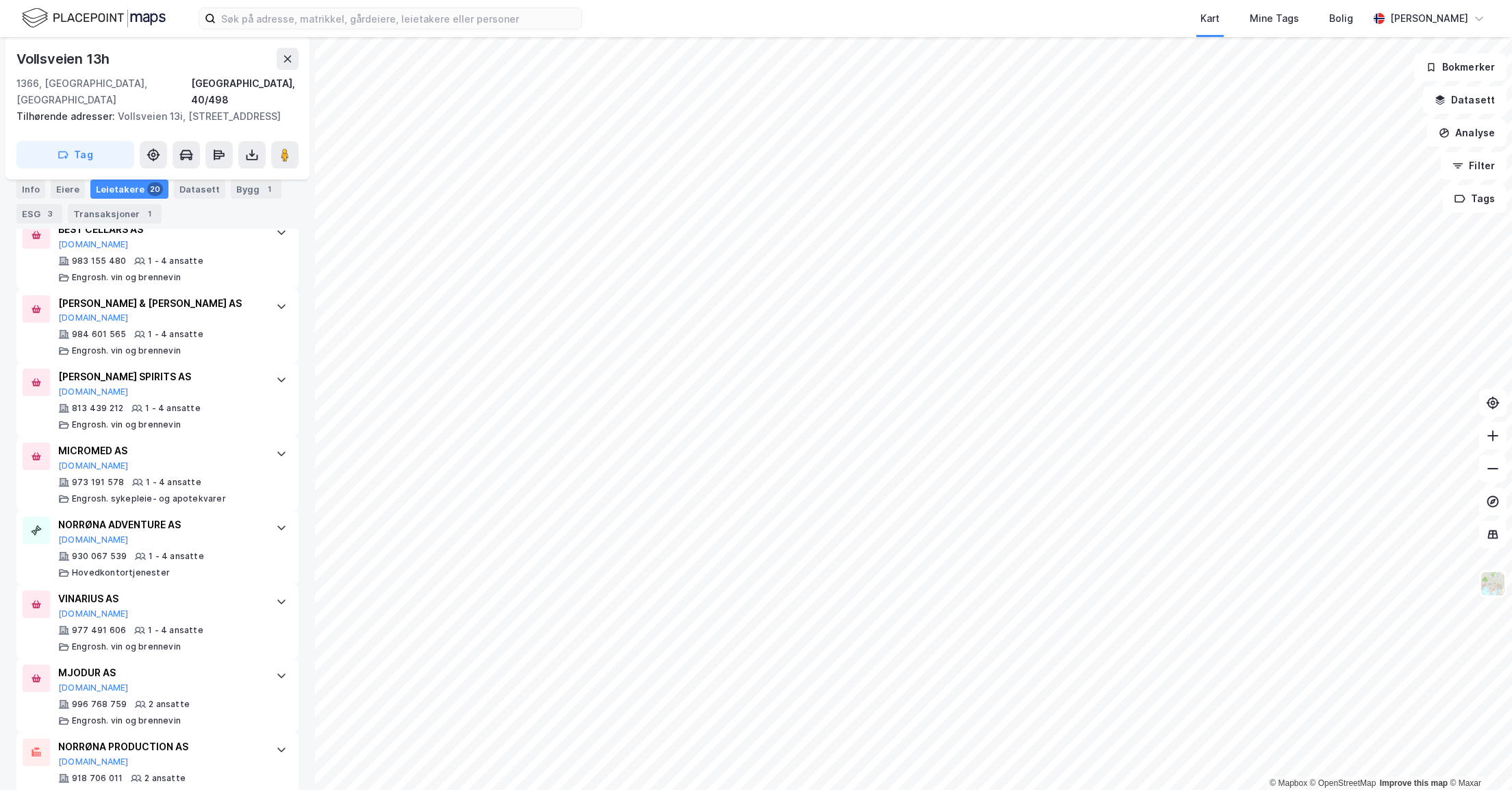
scroll to position [1371, 0]
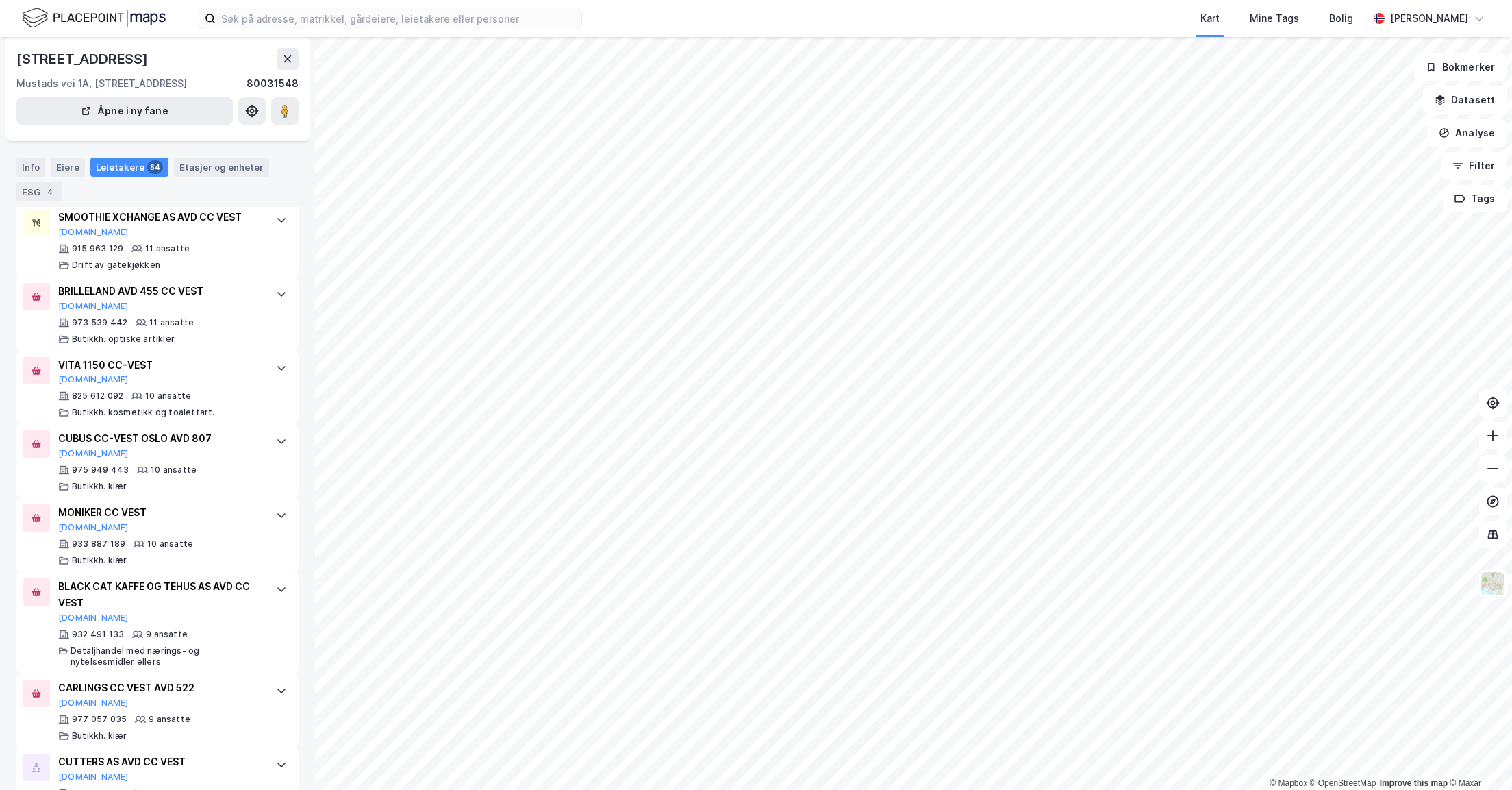
scroll to position [3082, 0]
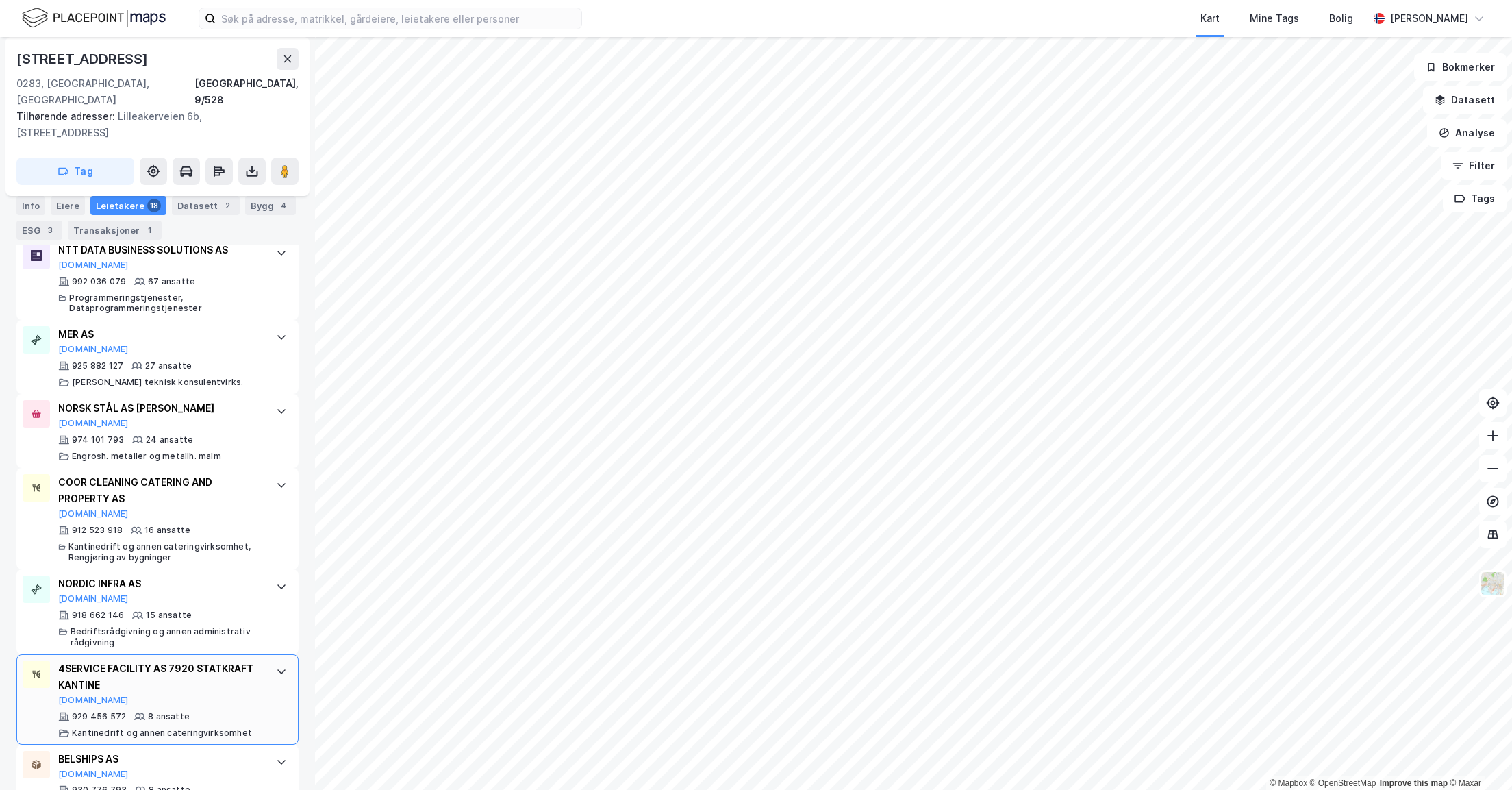
scroll to position [616, 0]
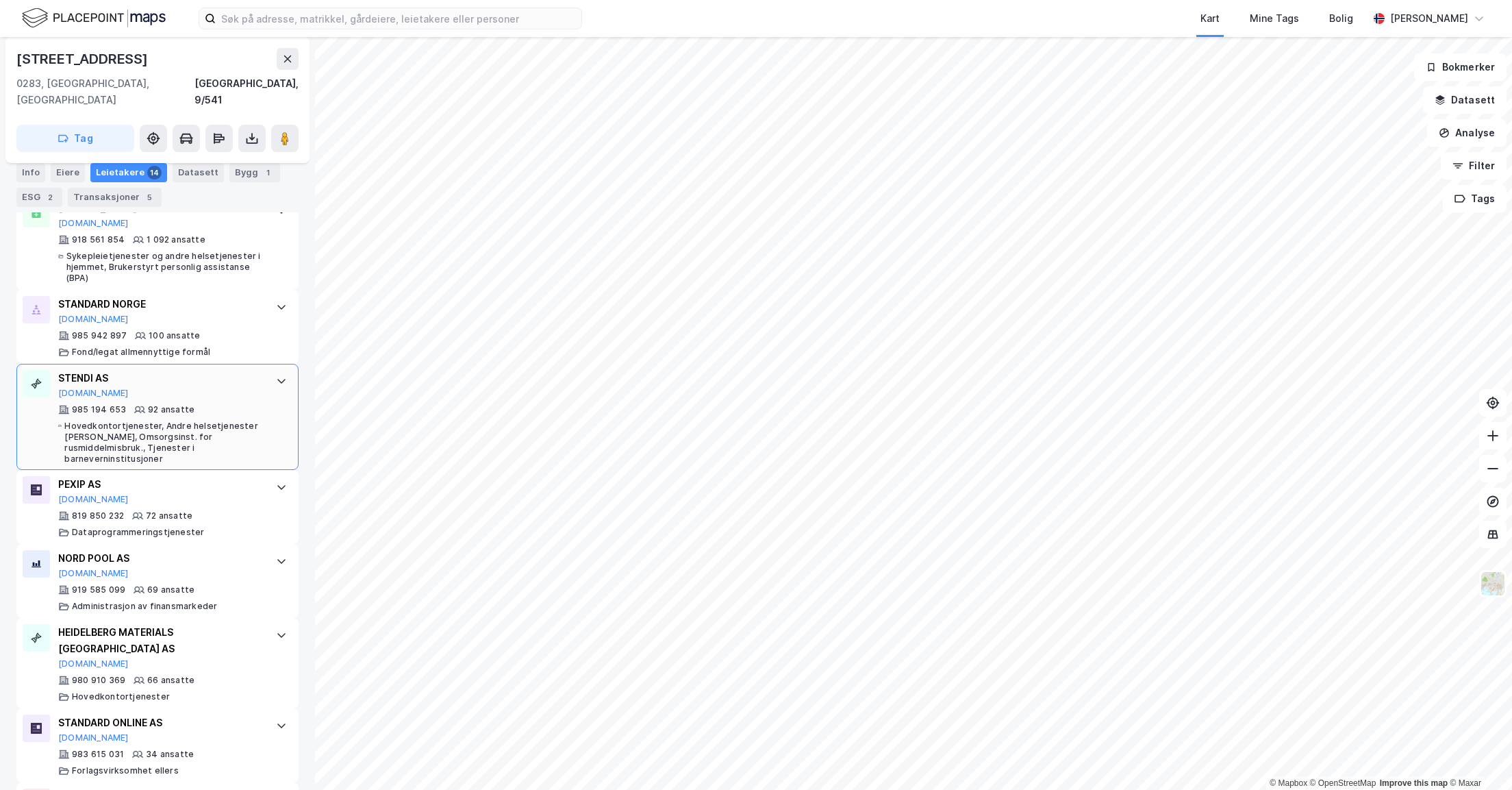
scroll to position [514, 0]
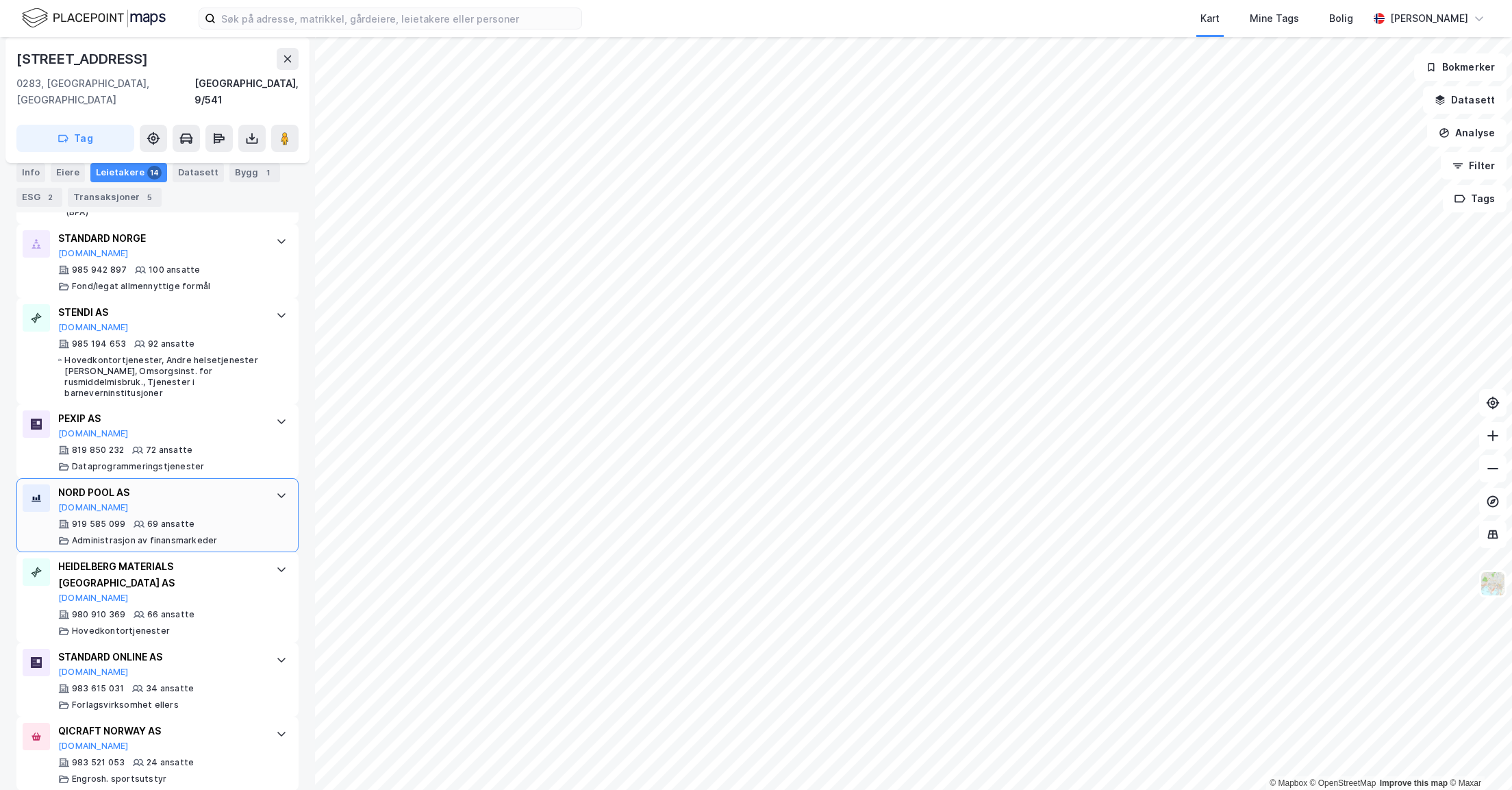
click at [278, 494] on icon at bounding box center [282, 496] width 9 height 5
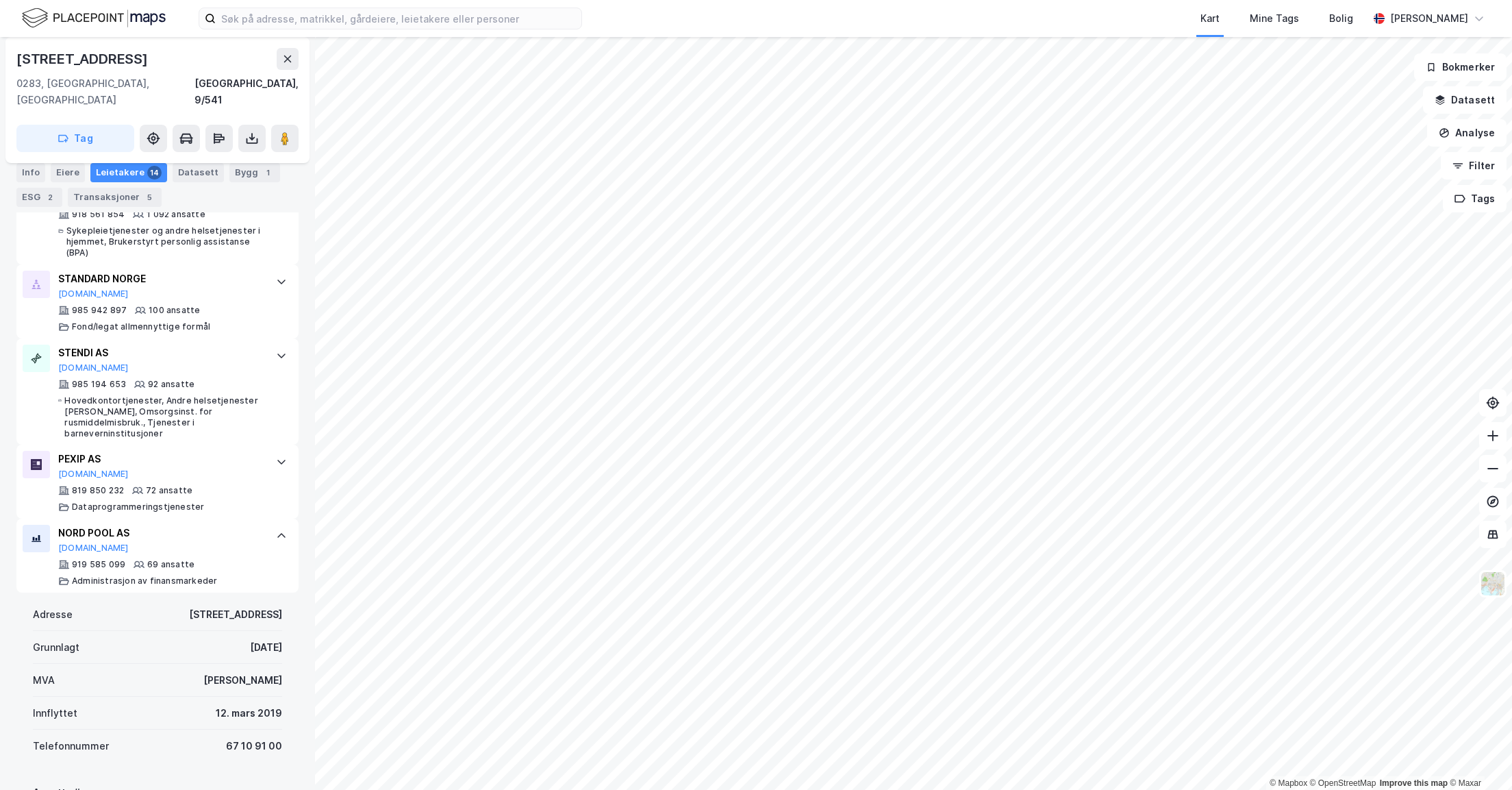
scroll to position [539, 0]
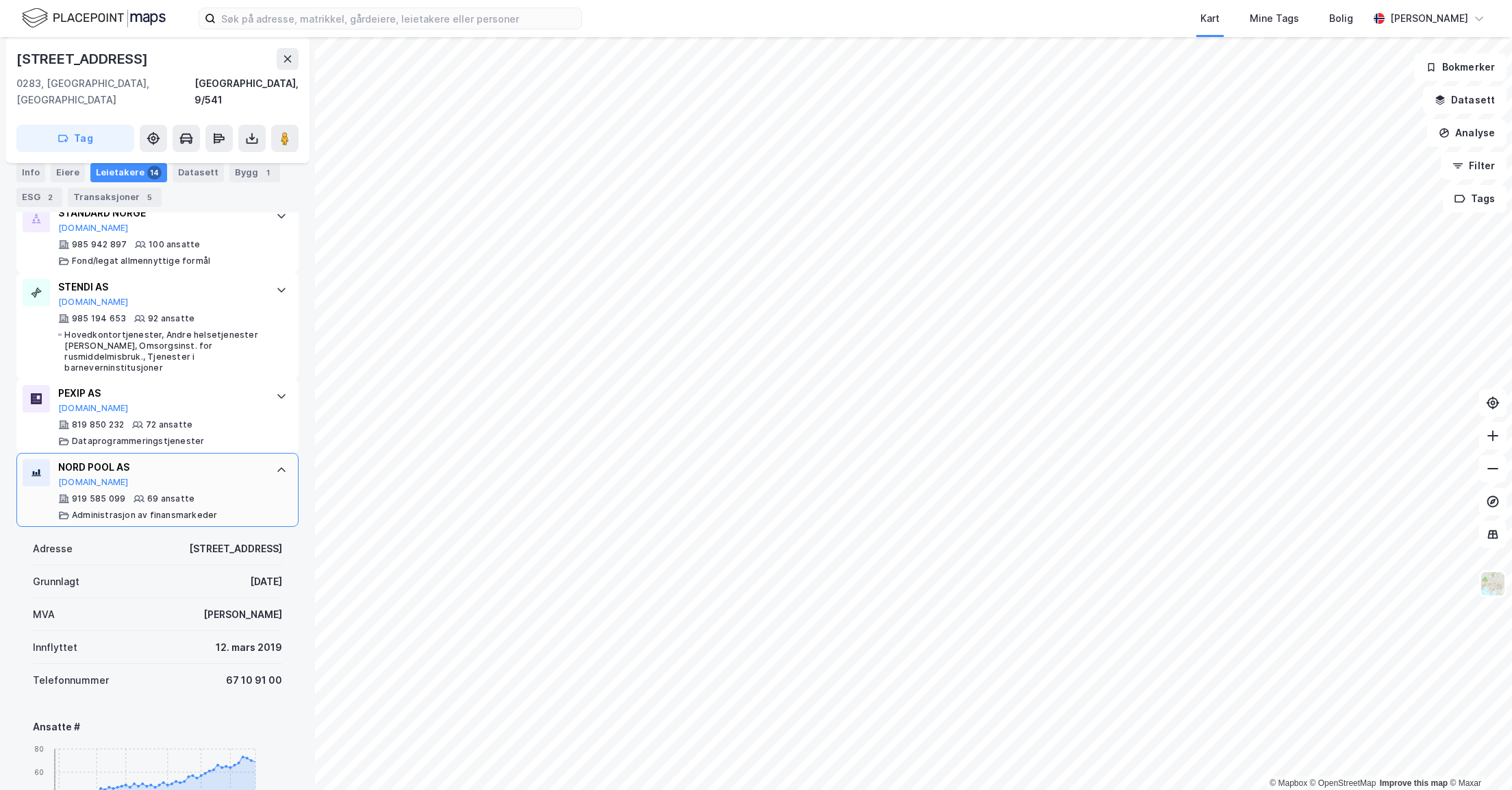
click at [250, 452] on div "NORD POOL AS [DOMAIN_NAME] 919 585 099 69 ansatte Administrasjon av finansmarke…" at bounding box center [157, 489] width 282 height 74
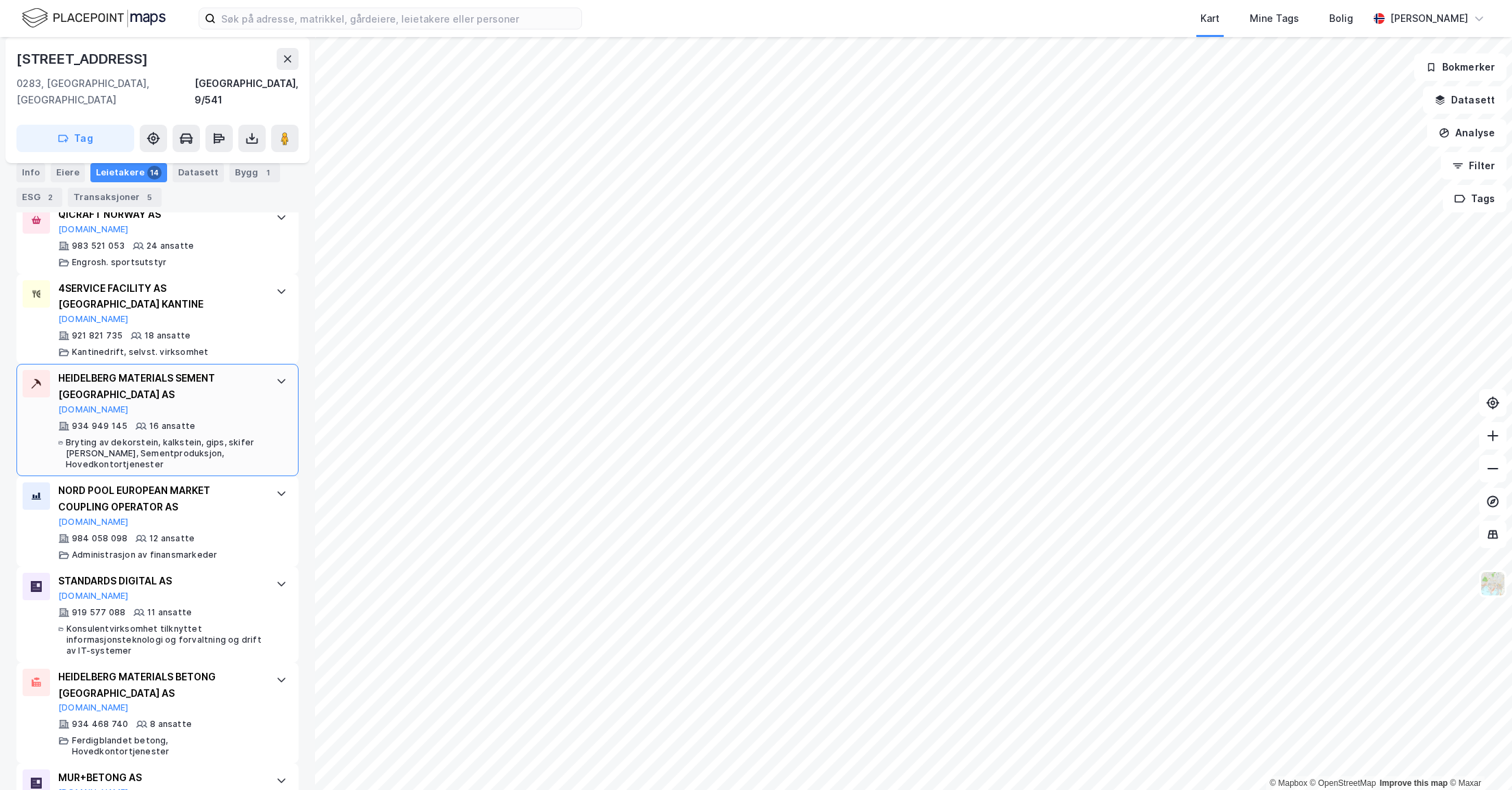
scroll to position [1041, 0]
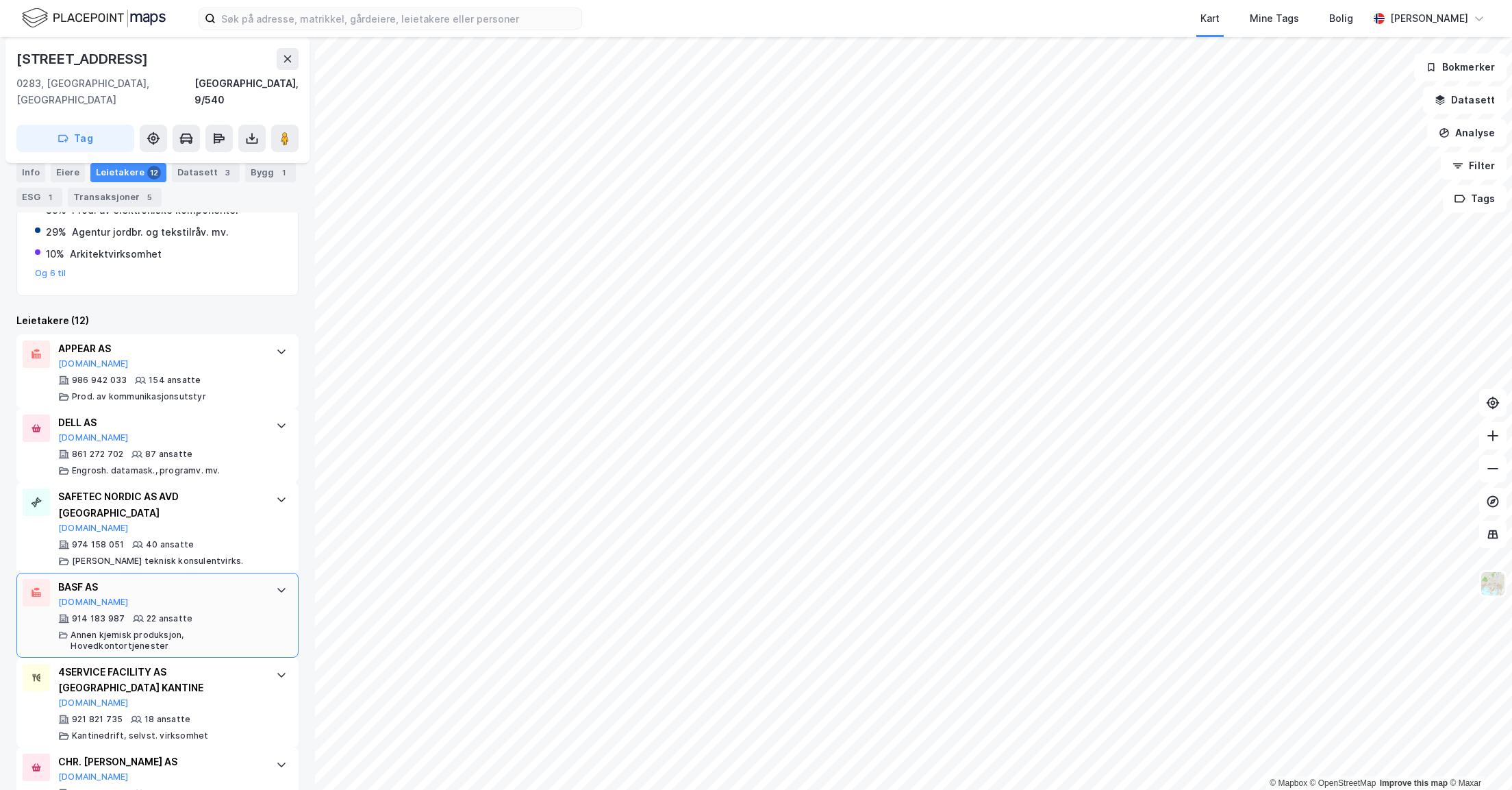
scroll to position [308, 0]
click at [276, 345] on icon at bounding box center [282, 351] width 11 height 11
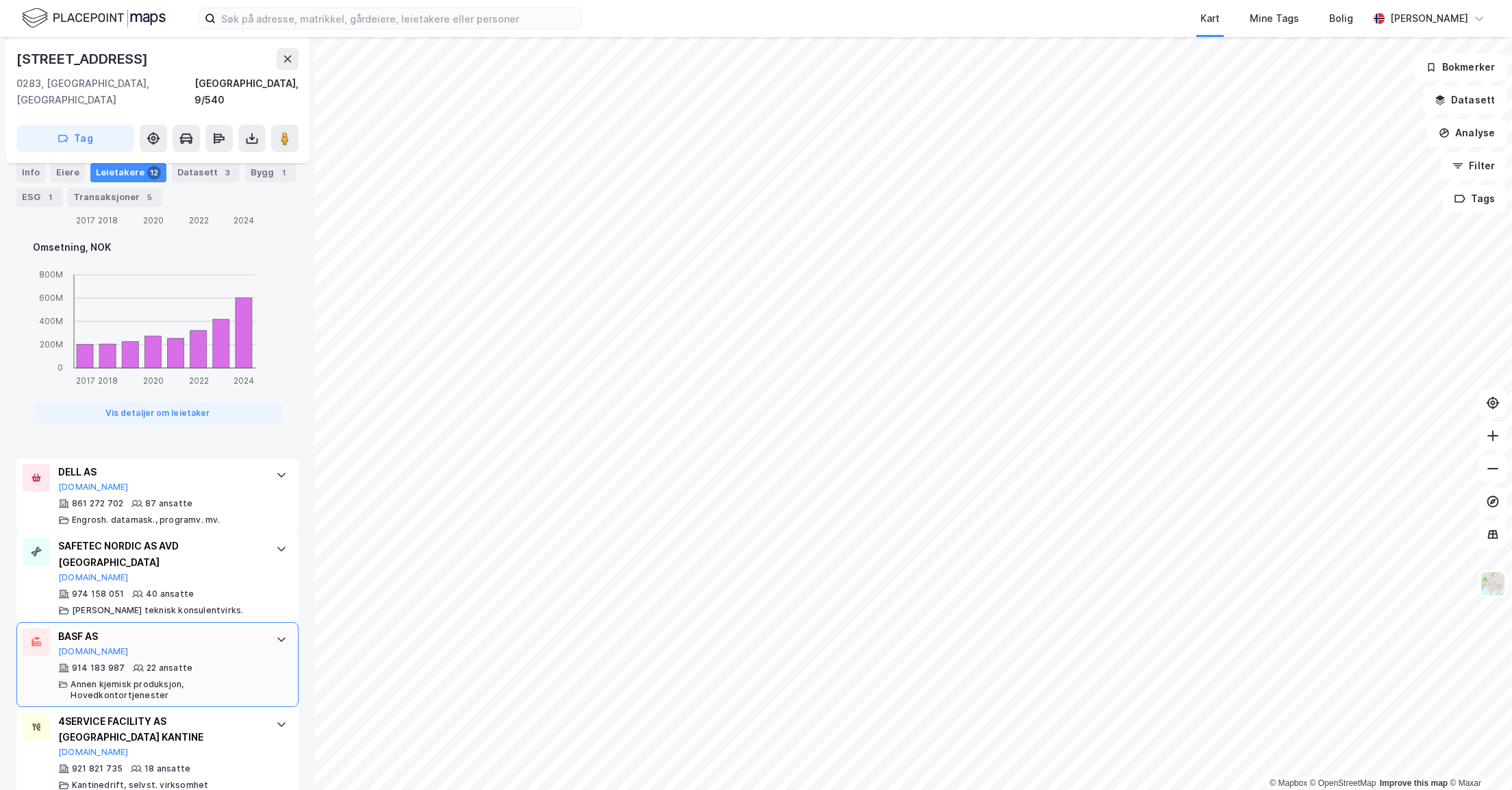
scroll to position [1027, 0]
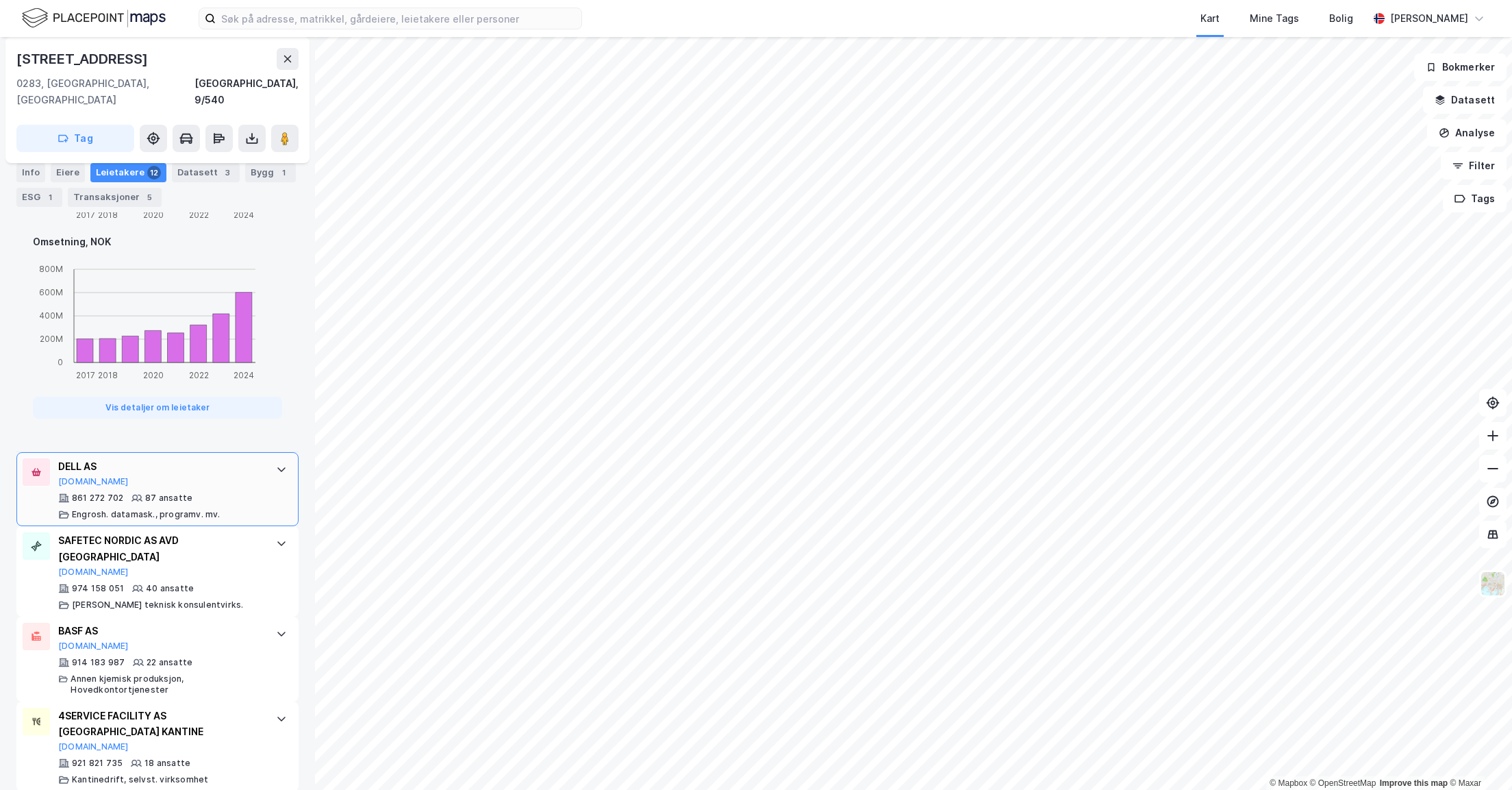
click at [270, 458] on div at bounding box center [281, 468] width 22 height 22
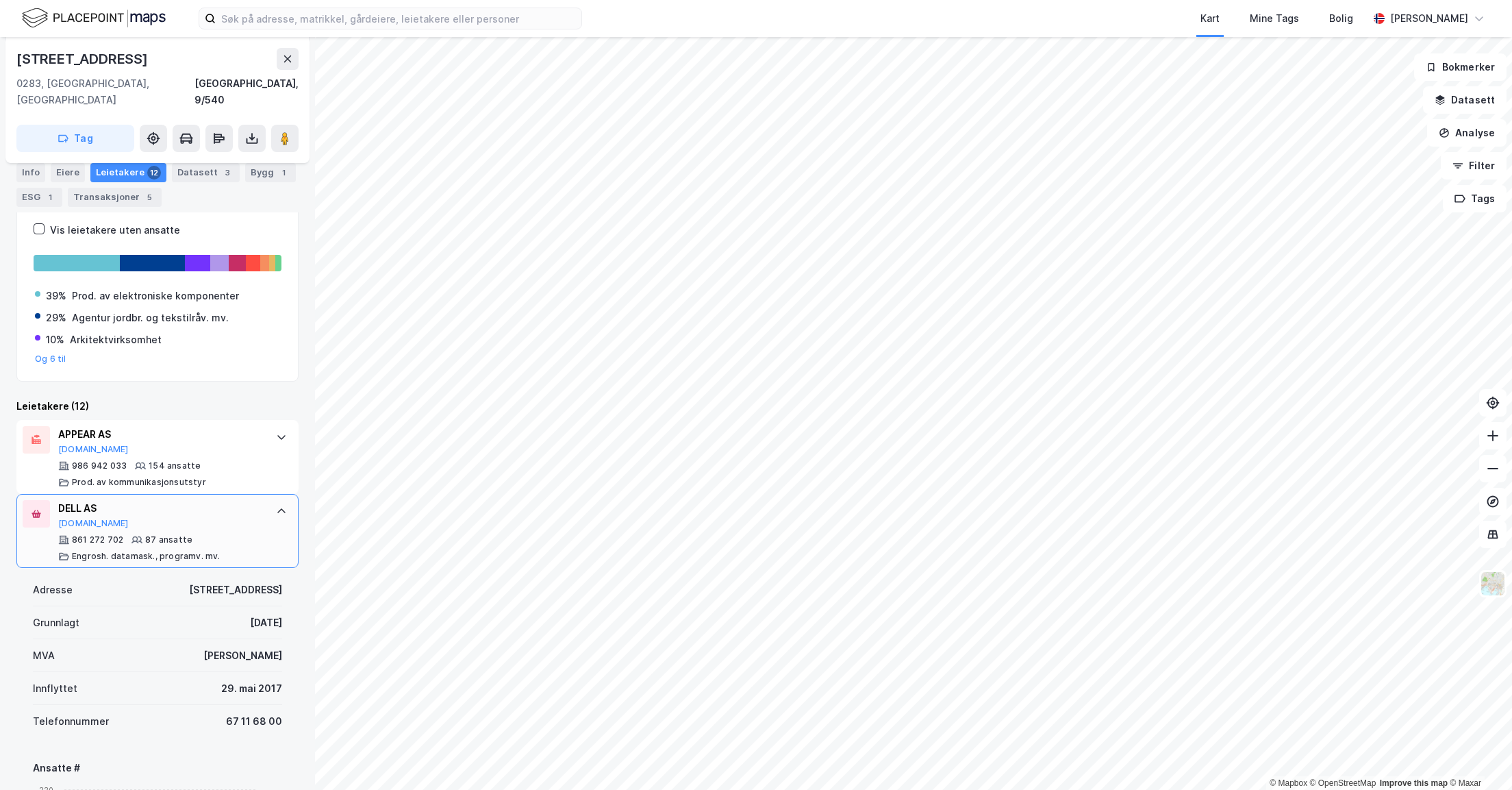
scroll to position [308, 0]
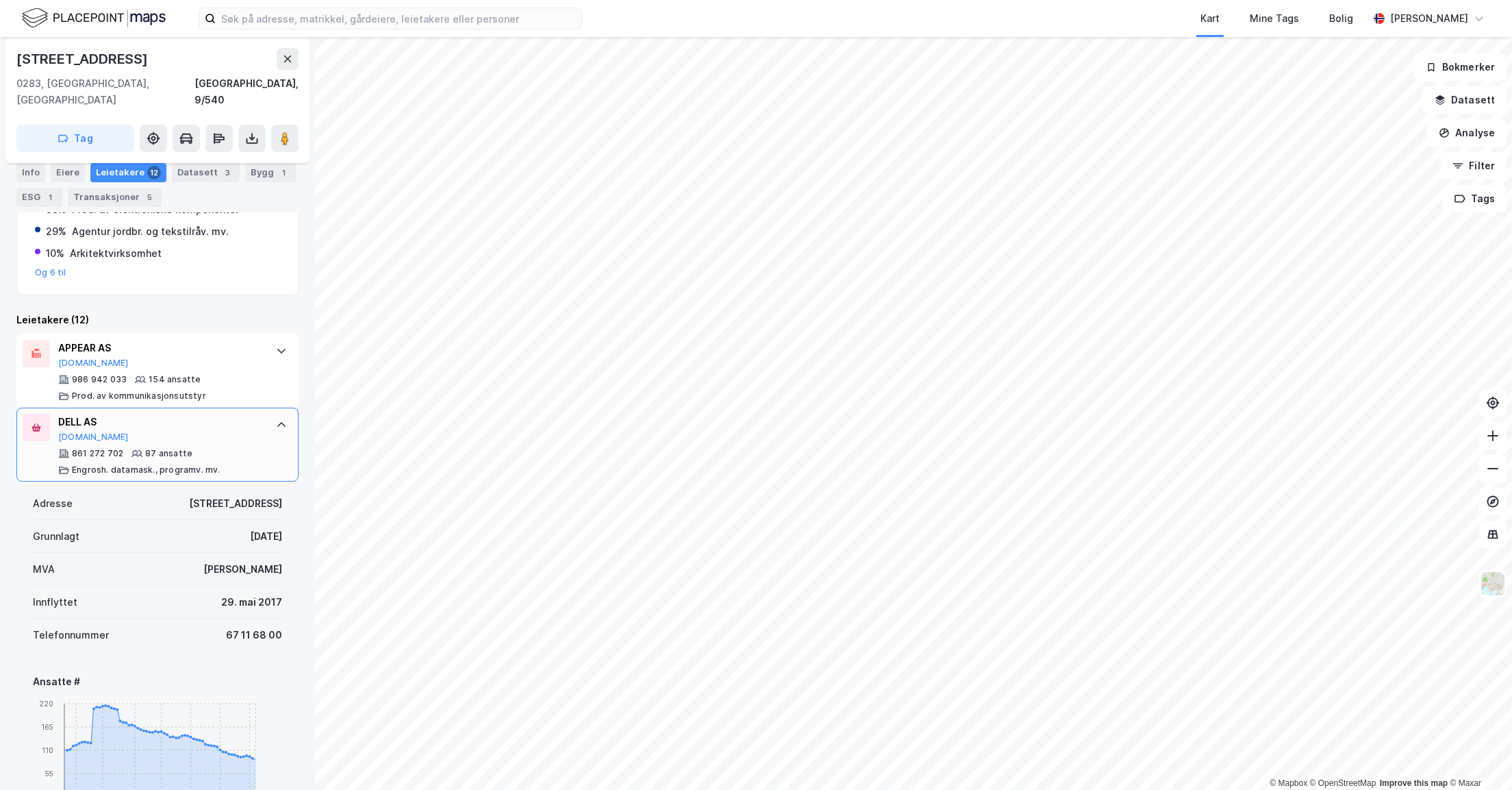
click at [276, 419] on icon at bounding box center [282, 425] width 11 height 11
